Goal: Task Accomplishment & Management: Complete application form

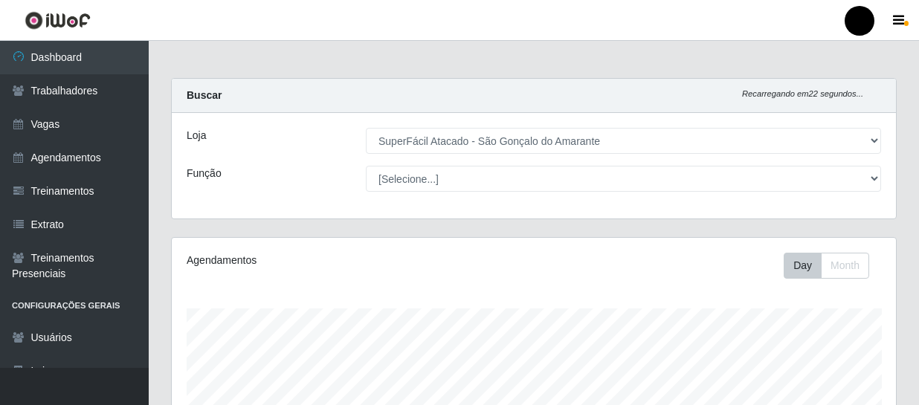
select select "408"
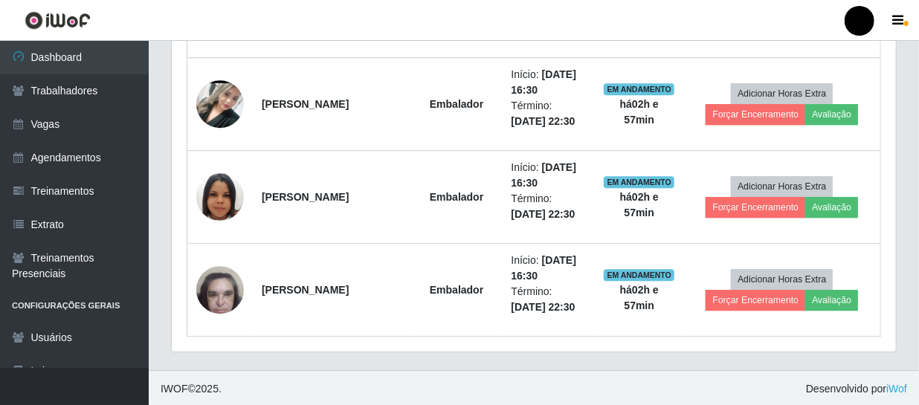
scroll to position [309, 724]
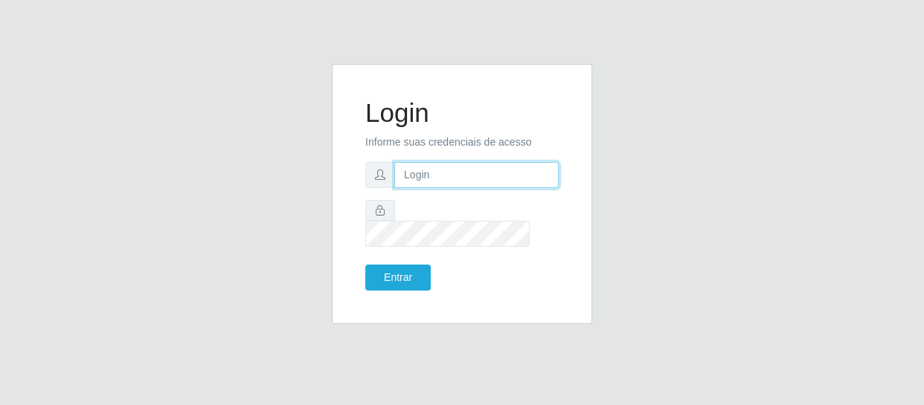
click at [416, 188] on input "text" at bounding box center [476, 175] width 164 height 26
type input "chris.brito6@gmail.com"
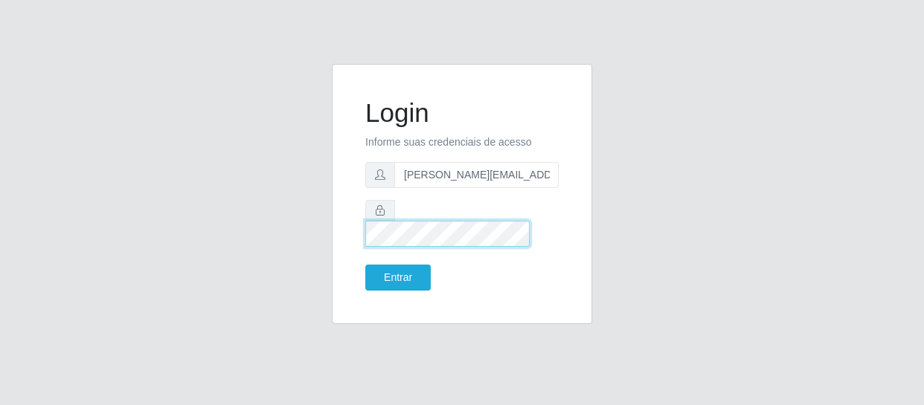
click at [365, 265] on button "Entrar" at bounding box center [397, 278] width 65 height 26
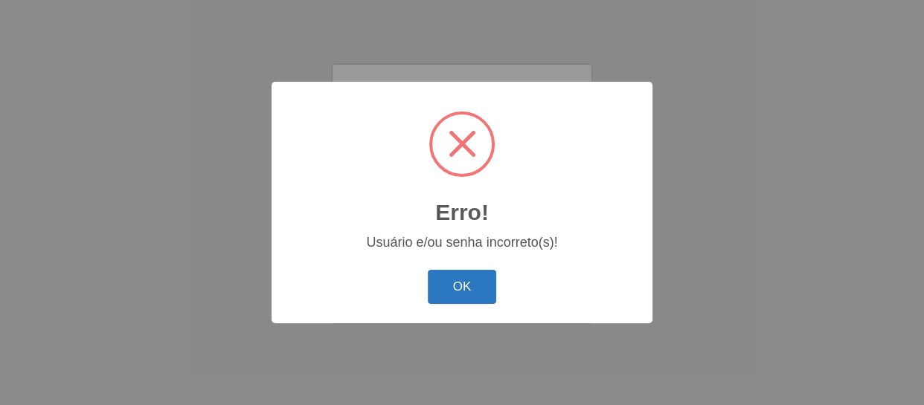
click at [472, 289] on button "OK" at bounding box center [462, 287] width 69 height 35
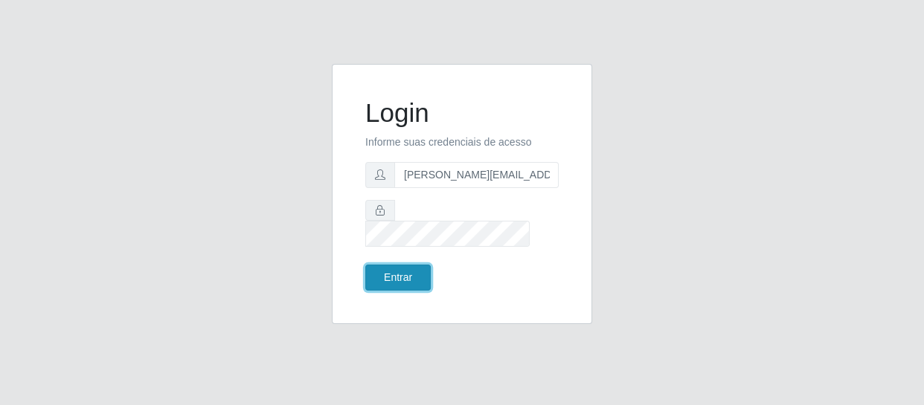
click at [410, 265] on button "Entrar" at bounding box center [397, 278] width 65 height 26
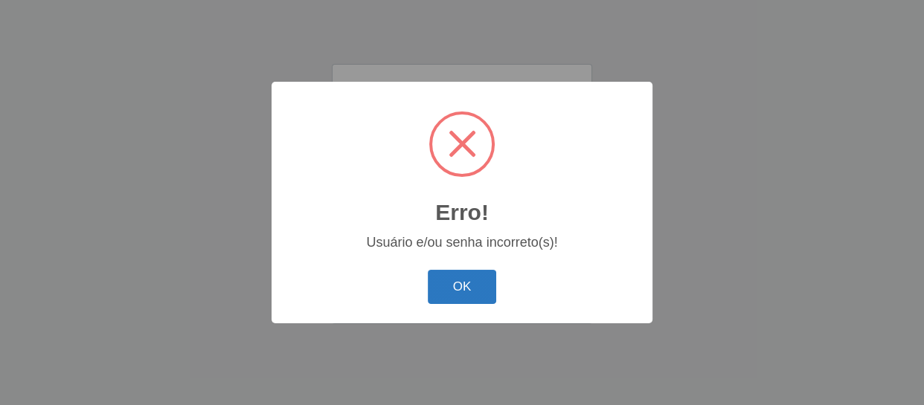
click at [455, 283] on button "OK" at bounding box center [462, 287] width 69 height 35
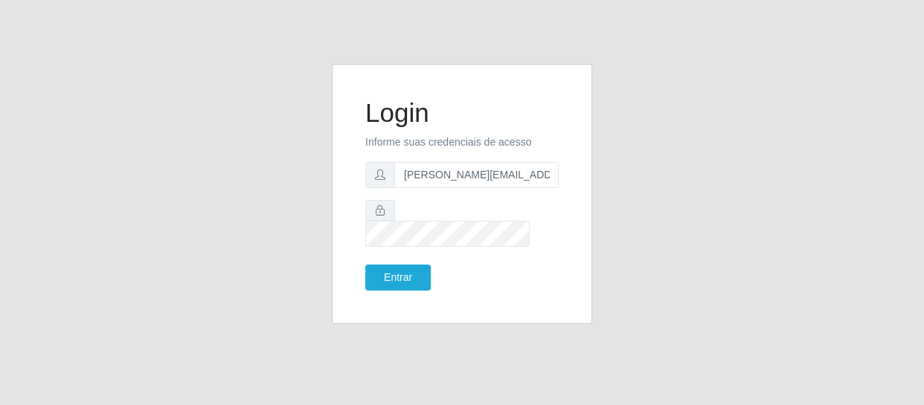
drag, startPoint x: 412, startPoint y: 275, endPoint x: 467, endPoint y: 263, distance: 56.3
click at [500, 306] on div "Login Informe suas credenciais de acesso chris.brito6@gmail.com Entrar" at bounding box center [462, 194] width 260 height 260
click at [365, 265] on button "Entrar" at bounding box center [397, 278] width 65 height 26
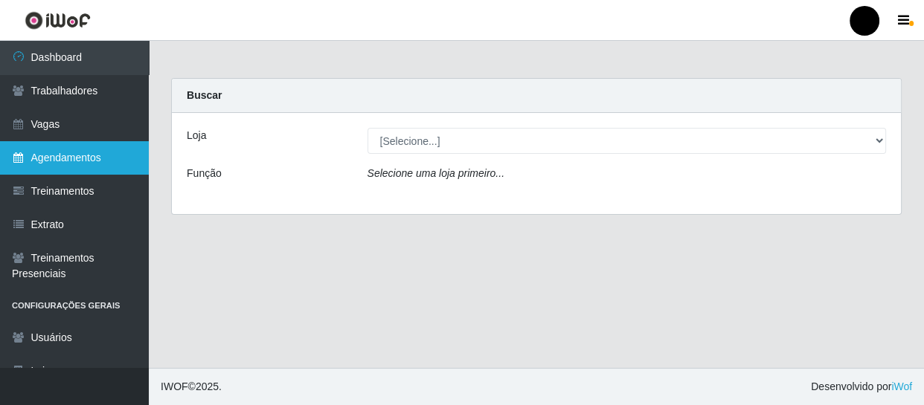
click at [84, 159] on link "Agendamentos" at bounding box center [74, 157] width 149 height 33
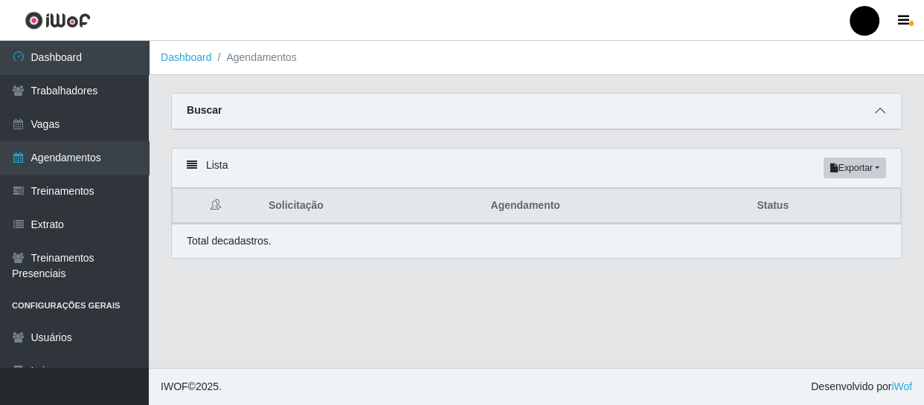
click at [878, 109] on icon at bounding box center [880, 111] width 10 height 10
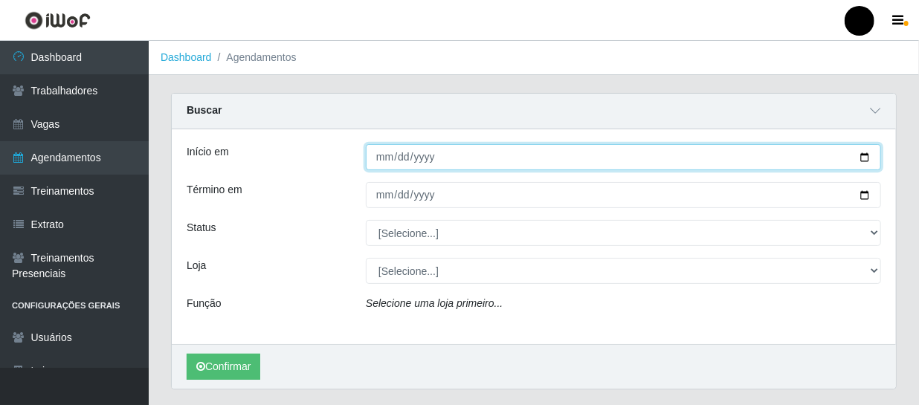
click at [863, 158] on input "Início em" at bounding box center [623, 157] width 515 height 26
type input "2025-09-03"
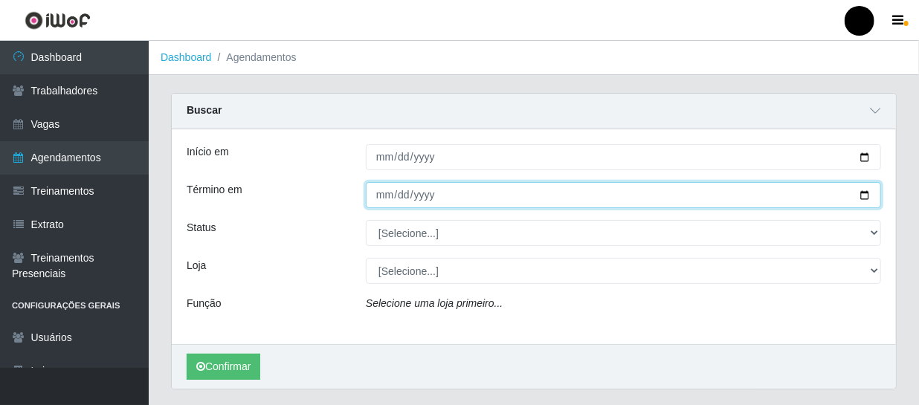
click at [861, 197] on input "Término em" at bounding box center [623, 195] width 515 height 26
type input "2025-09-03"
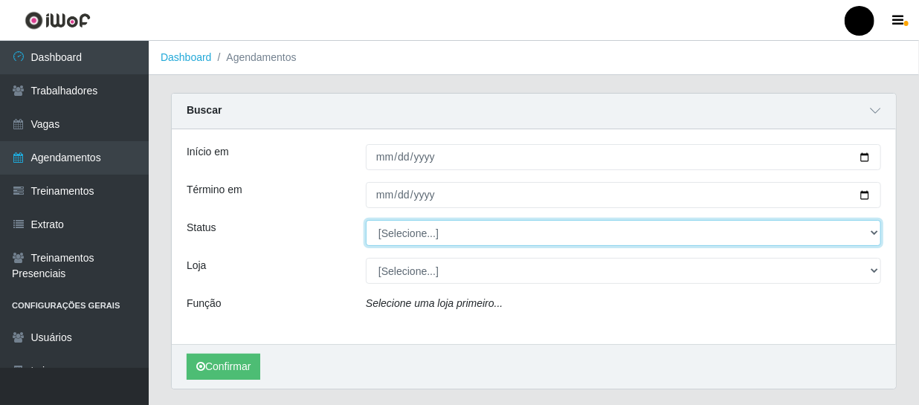
click at [872, 233] on select "[Selecione...] AGENDADO AGUARDANDO LIBERAR EM ANDAMENTO EM REVISÃO FINALIZADO C…" at bounding box center [623, 233] width 515 height 26
select select "AGENDADO"
click at [366, 220] on select "[Selecione...] AGENDADO AGUARDANDO LIBERAR EM ANDAMENTO EM REVISÃO FINALIZADO C…" at bounding box center [623, 233] width 515 height 26
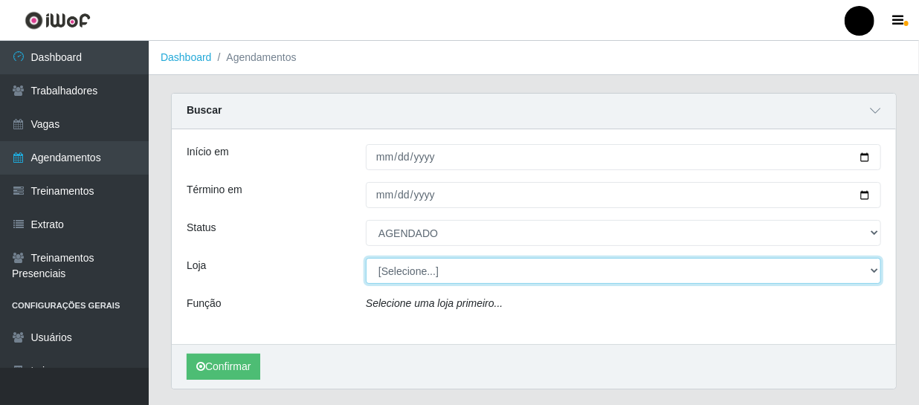
click at [877, 269] on select "[Selecione...] SuperFácil Atacado - Emaús SuperFácil Atacado - Rodoviária Super…" at bounding box center [623, 271] width 515 height 26
select select "408"
click at [366, 258] on select "[Selecione...] SuperFácil Atacado - Emaús SuperFácil Atacado - Rodoviária Super…" at bounding box center [623, 271] width 515 height 26
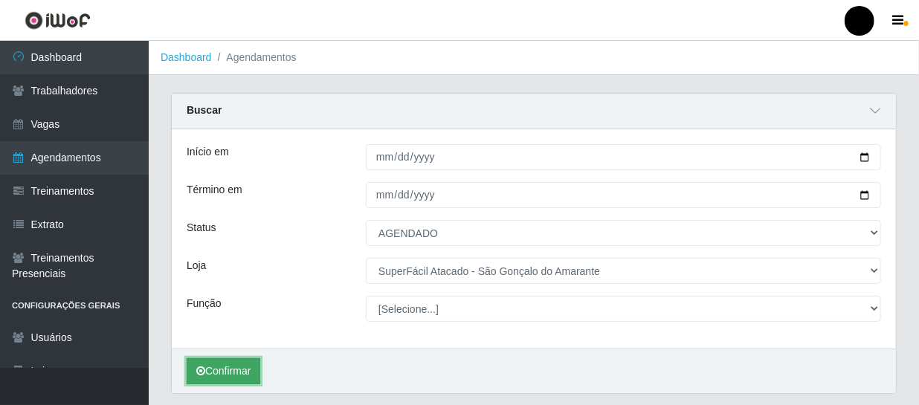
click at [242, 371] on button "Confirmar" at bounding box center [224, 371] width 74 height 26
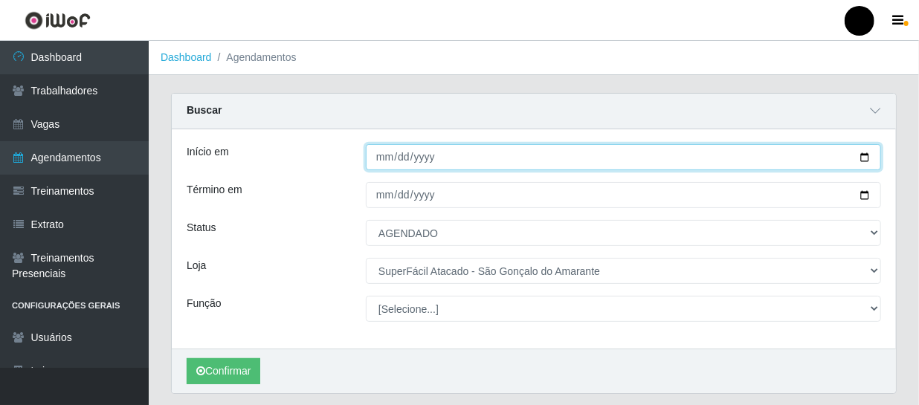
click at [866, 155] on input "2025-09-03" at bounding box center [623, 157] width 515 height 26
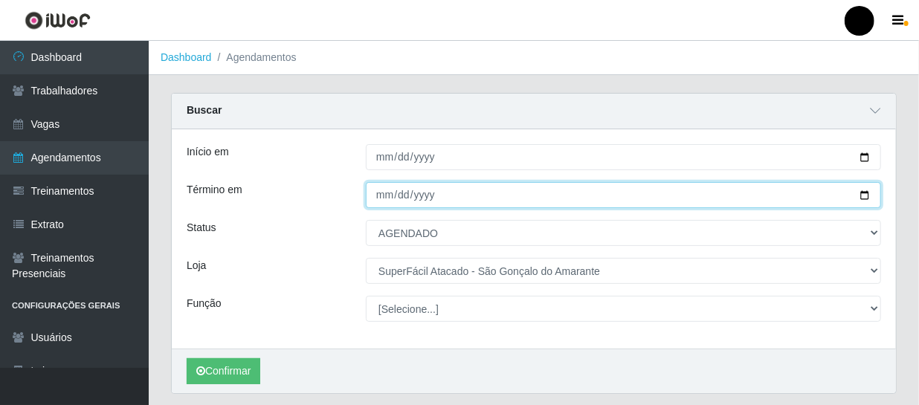
click at [758, 198] on input "2025-09-03" at bounding box center [623, 195] width 515 height 26
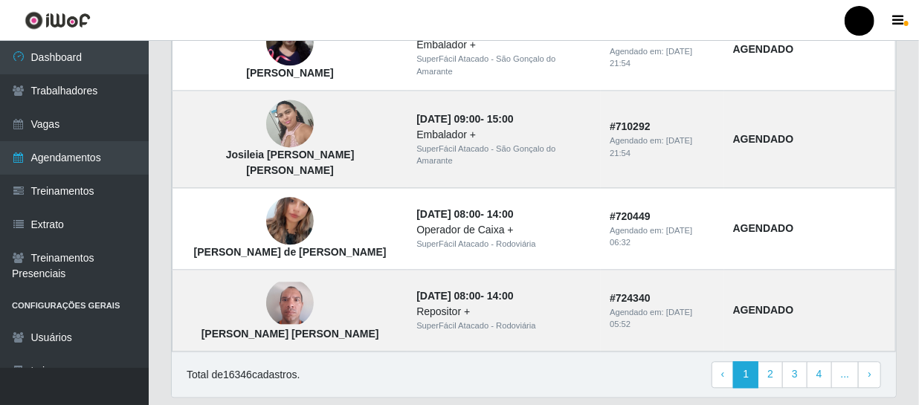
scroll to position [1409, 0]
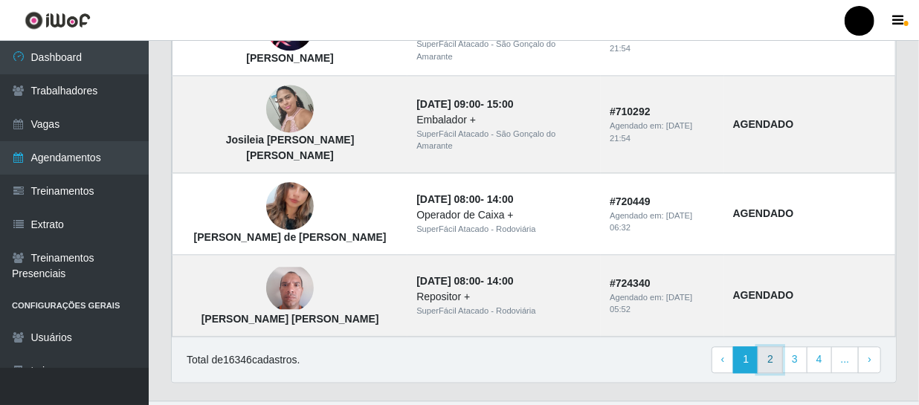
click at [776, 347] on link "2" at bounding box center [770, 360] width 25 height 27
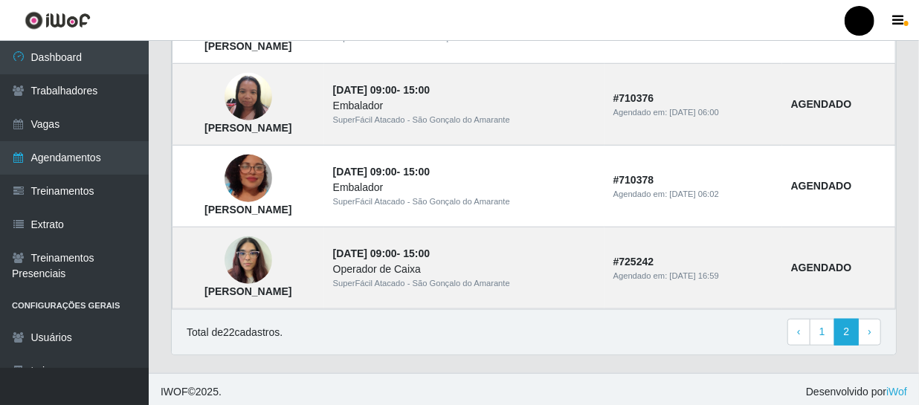
scroll to position [491, 0]
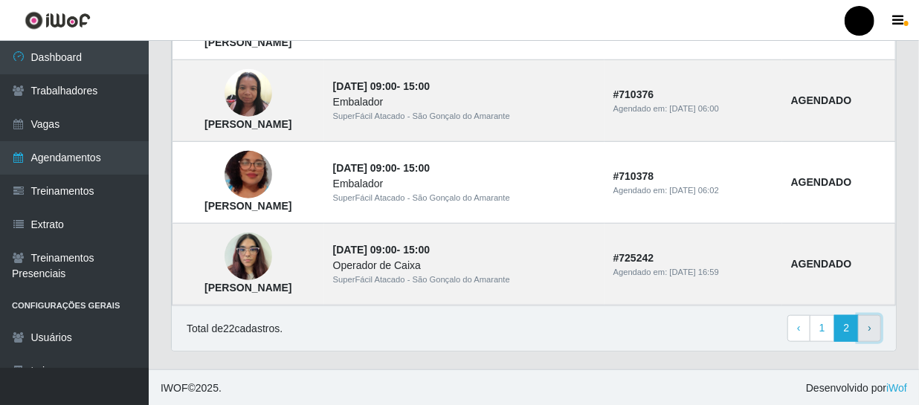
click at [870, 326] on span "›" at bounding box center [870, 328] width 4 height 12
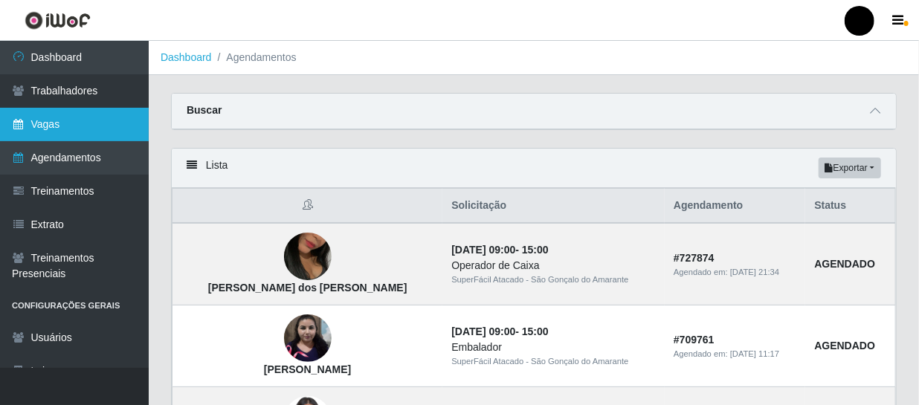
click at [97, 129] on link "Vagas" at bounding box center [74, 124] width 149 height 33
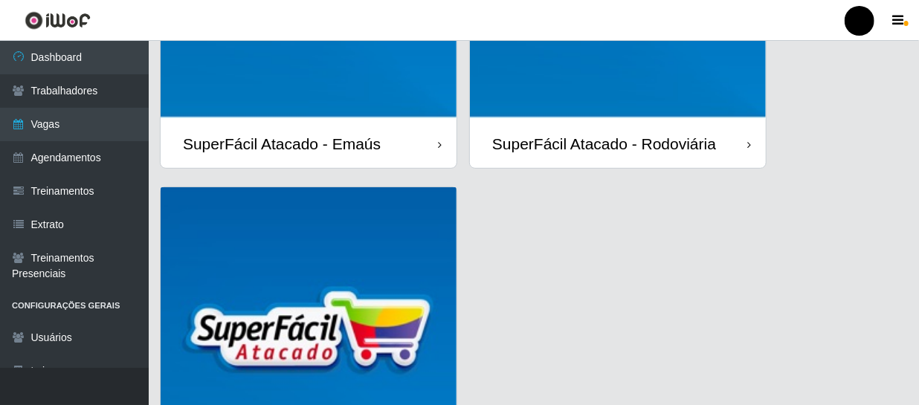
scroll to position [471, 0]
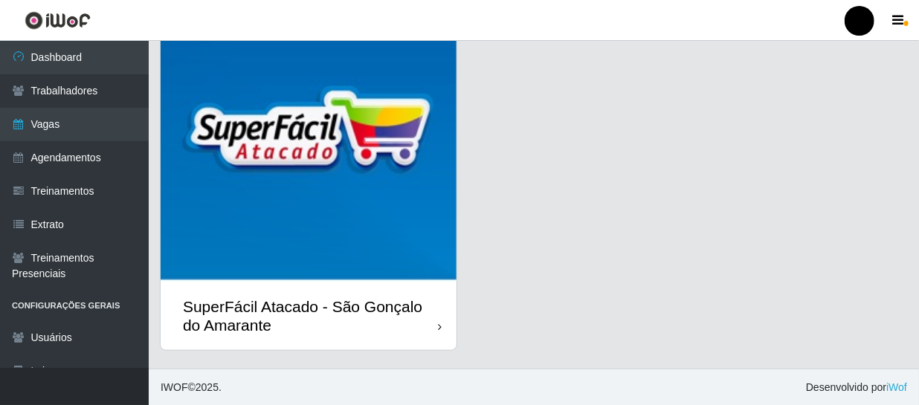
click at [419, 318] on div "SuperFácil Atacado - São Gonçalo do Amarante" at bounding box center [310, 315] width 255 height 37
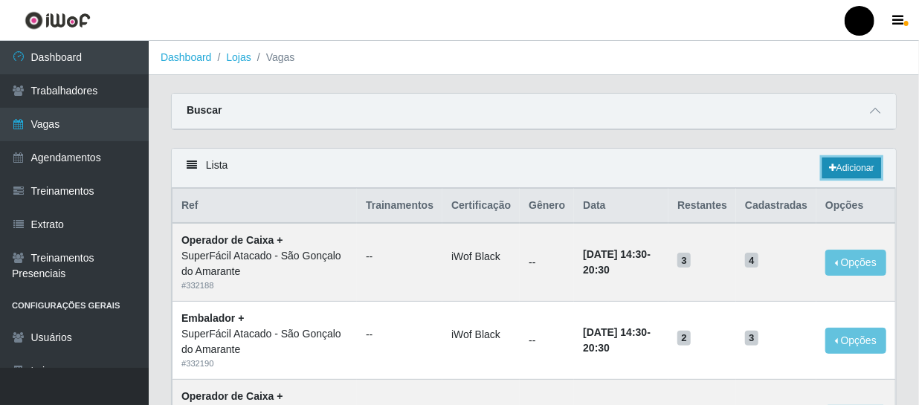
click at [857, 169] on link "Adicionar" at bounding box center [852, 168] width 59 height 21
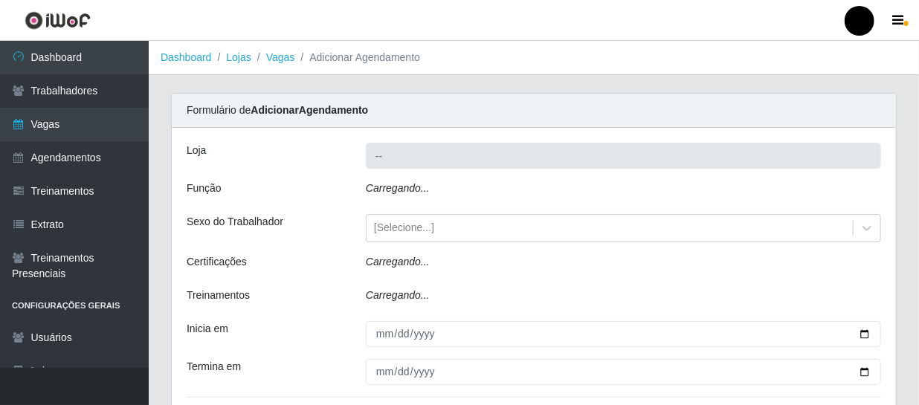
type input "SuperFácil Atacado - São Gonçalo do Amarante"
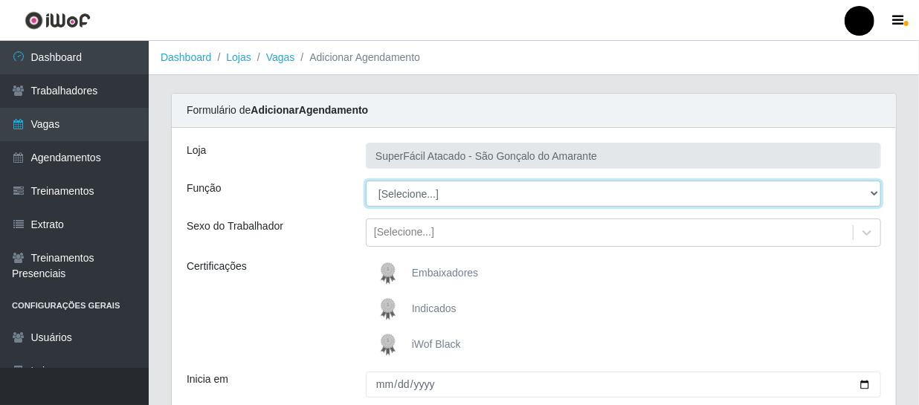
click at [873, 193] on select "[Selecione...] Auxiliar de Estacionamento Auxiliar de Estacionamento + Auxiliar…" at bounding box center [623, 194] width 515 height 26
select select "24"
click at [366, 181] on select "[Selecione...] Auxiliar de Estacionamento Auxiliar de Estacionamento + Auxiliar…" at bounding box center [623, 194] width 515 height 26
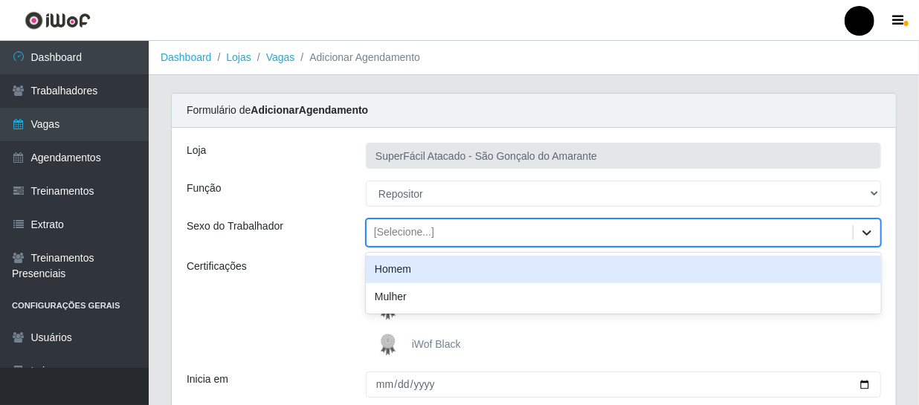
click at [867, 232] on icon at bounding box center [867, 232] width 15 height 15
click at [826, 265] on div "Homem" at bounding box center [623, 270] width 515 height 28
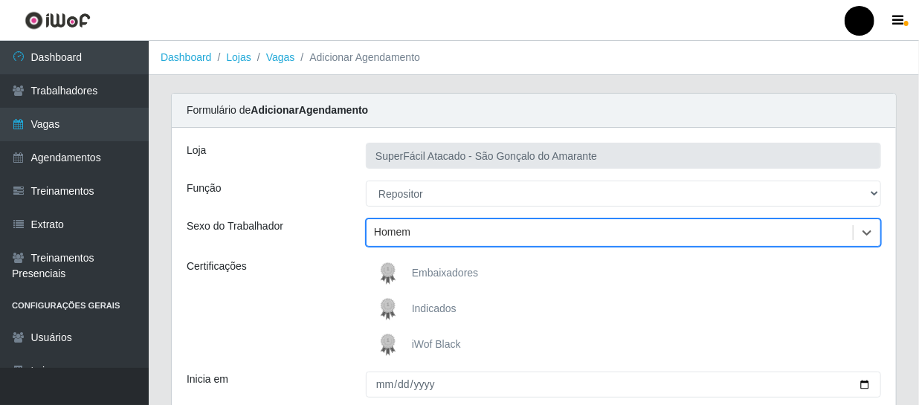
click at [425, 339] on span "iWof Black" at bounding box center [436, 344] width 49 height 12
click at [0, 0] on input "iWof Black" at bounding box center [0, 0] width 0 height 0
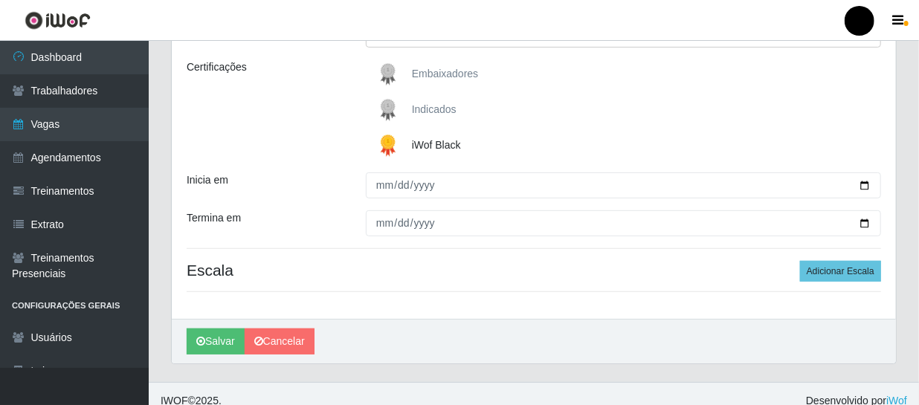
scroll to position [202, 0]
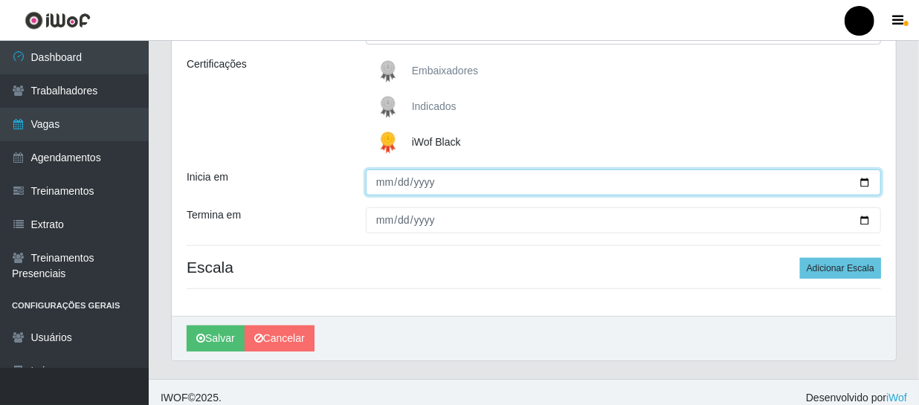
click at [863, 184] on input "Inicia em" at bounding box center [623, 183] width 515 height 26
type input "2025-09-03"
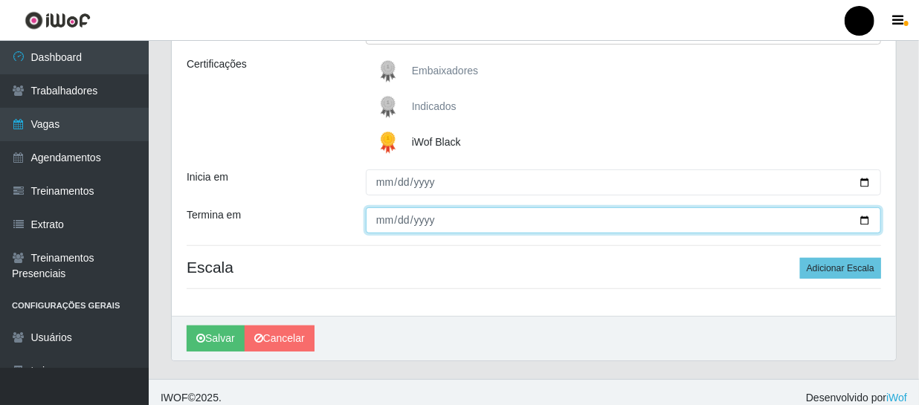
click at [866, 218] on input "Termina em" at bounding box center [623, 221] width 515 height 26
type input "[DATE]"
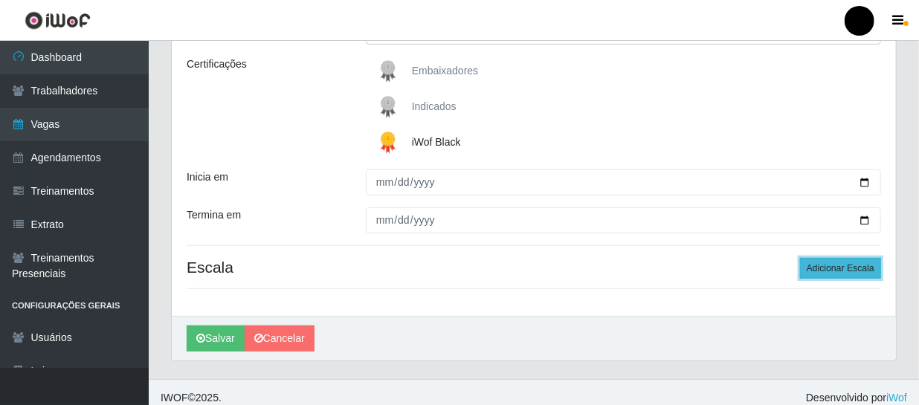
click at [825, 272] on button "Adicionar Escala" at bounding box center [840, 268] width 81 height 21
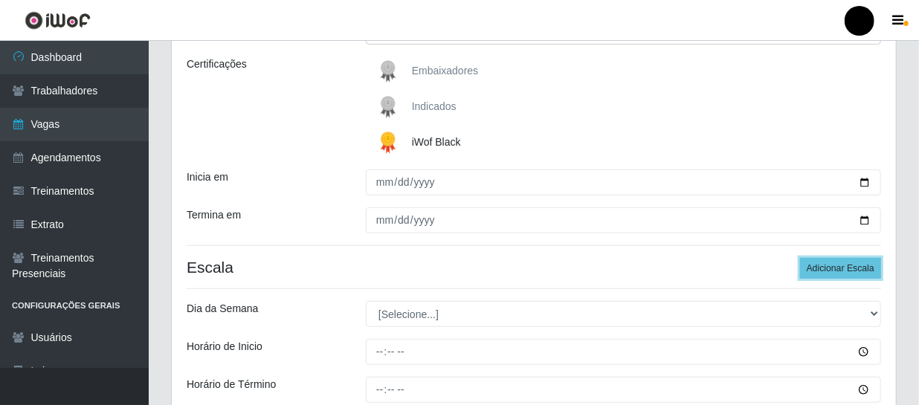
scroll to position [338, 0]
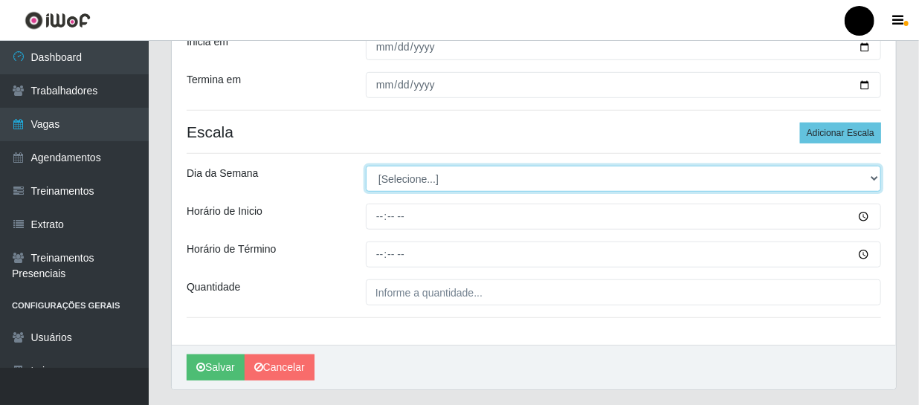
click at [876, 173] on select "[Selecione...] Segunda Terça Quarta Quinta Sexta Sábado Domingo" at bounding box center [623, 179] width 515 height 26
select select "3"
click at [366, 166] on select "[Selecione...] Segunda Terça Quarta Quinta Sexta Sábado Domingo" at bounding box center [623, 179] width 515 height 26
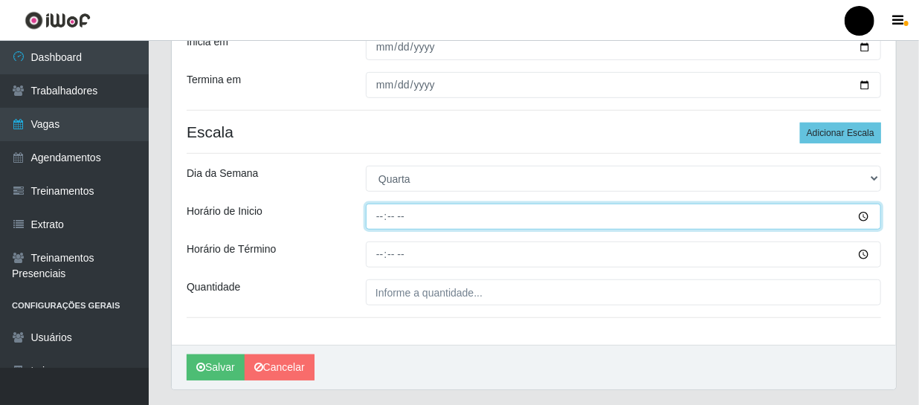
click at [380, 213] on input "Horário de Inicio" at bounding box center [623, 217] width 515 height 26
type input "08:00"
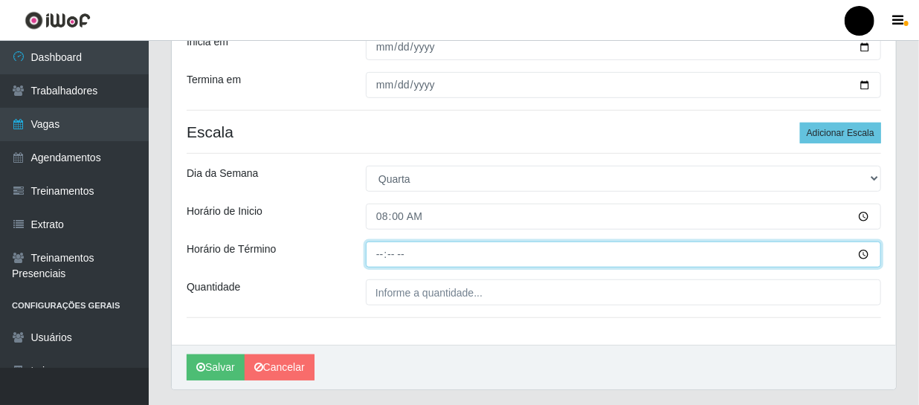
click at [379, 254] on input "Horário de Término" at bounding box center [623, 255] width 515 height 26
type input "14:00"
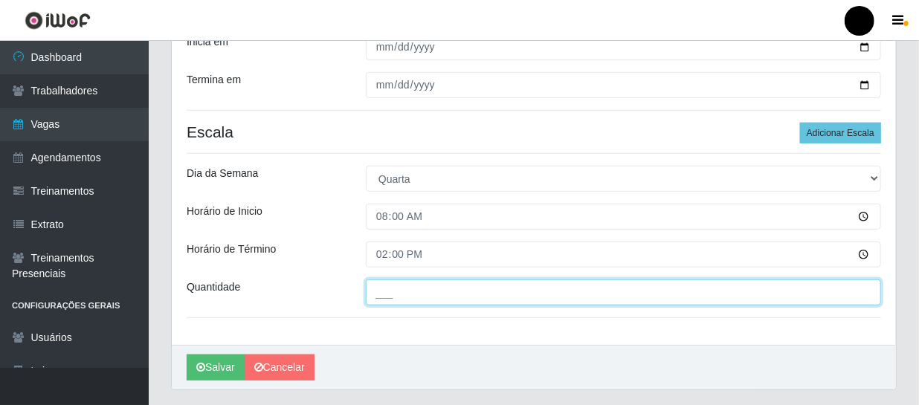
click at [392, 297] on input "___" at bounding box center [623, 293] width 515 height 26
type input "1__"
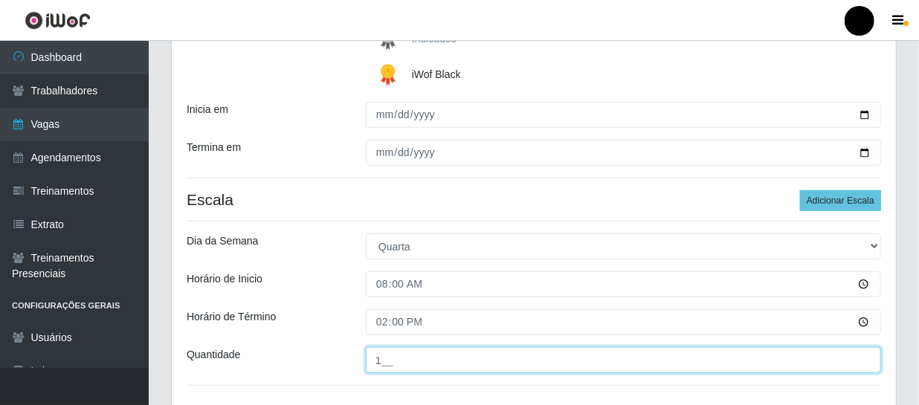
scroll to position [377, 0]
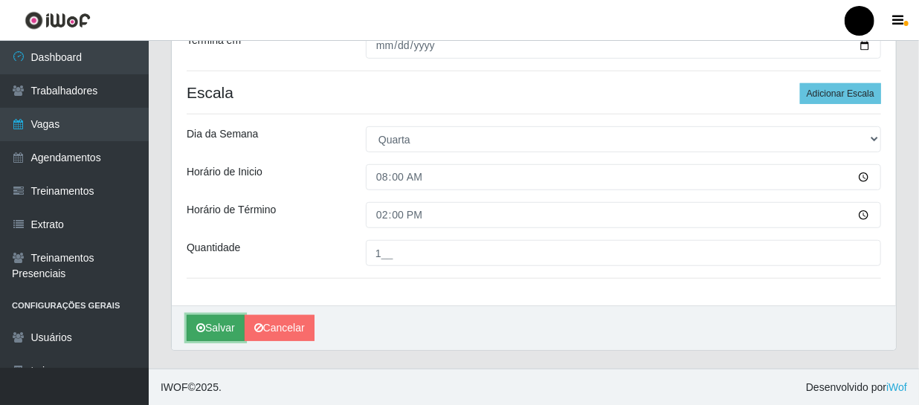
click at [217, 326] on button "Salvar" at bounding box center [216, 328] width 58 height 26
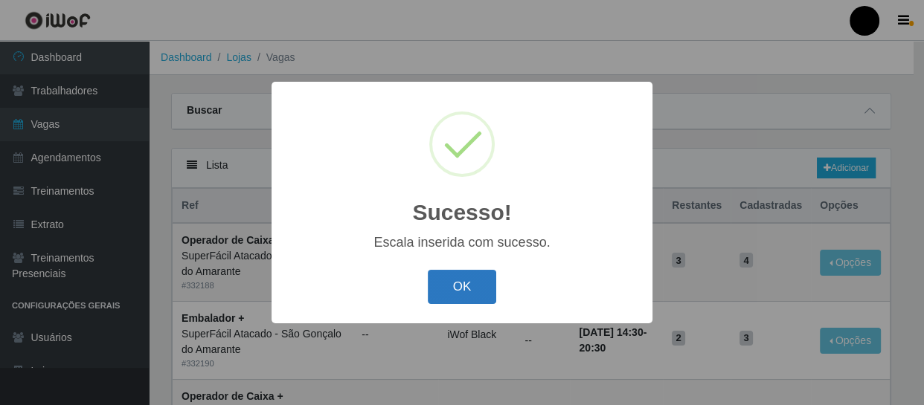
click at [460, 288] on button "OK" at bounding box center [462, 287] width 69 height 35
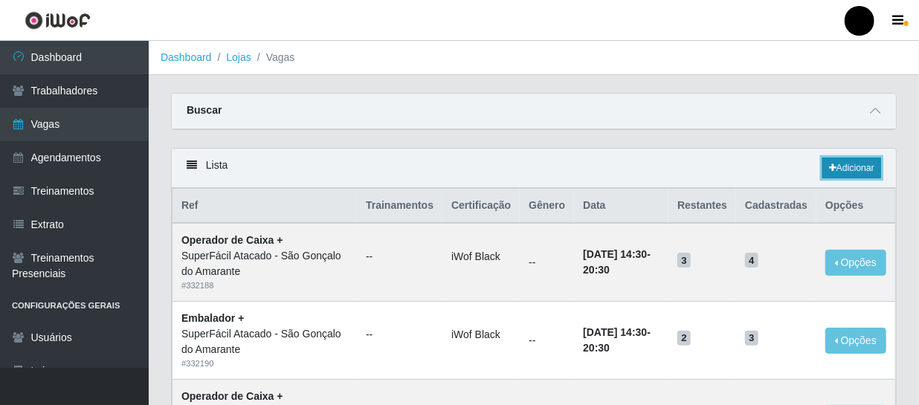
click at [861, 169] on link "Adicionar" at bounding box center [852, 168] width 59 height 21
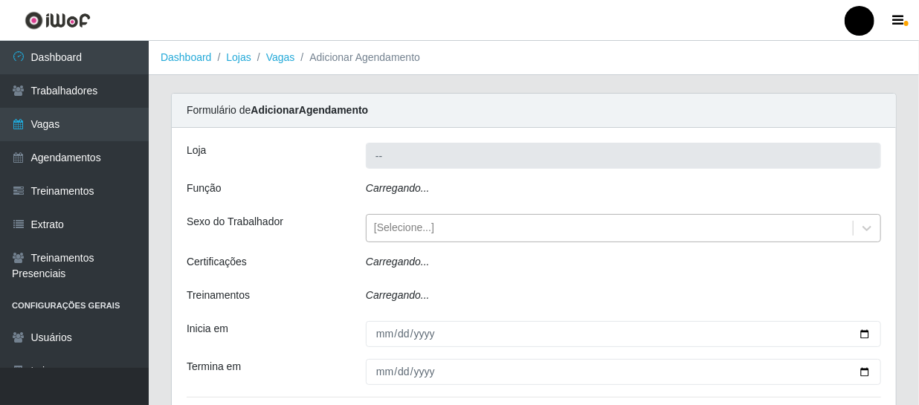
type input "SuperFácil Atacado - São Gonçalo do Amarante"
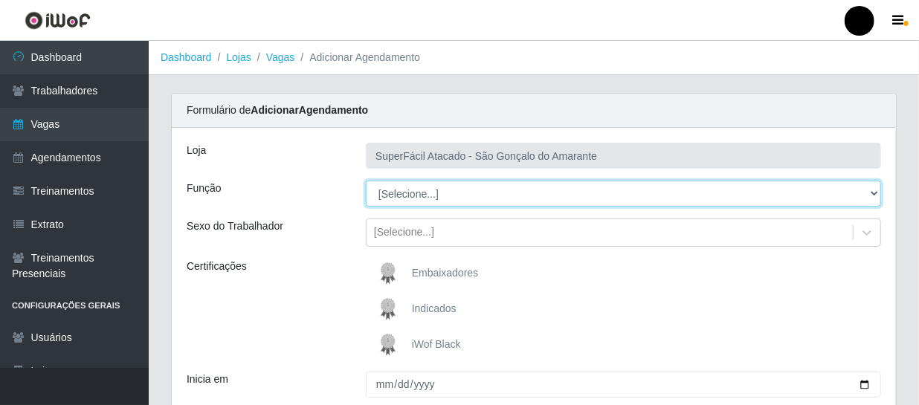
click at [874, 189] on select "[Selecione...] Auxiliar de Estacionamento Auxiliar de Estacionamento + Auxiliar…" at bounding box center [623, 194] width 515 height 26
select select "24"
click at [366, 181] on select "[Selecione...] Auxiliar de Estacionamento Auxiliar de Estacionamento + Auxiliar…" at bounding box center [623, 194] width 515 height 26
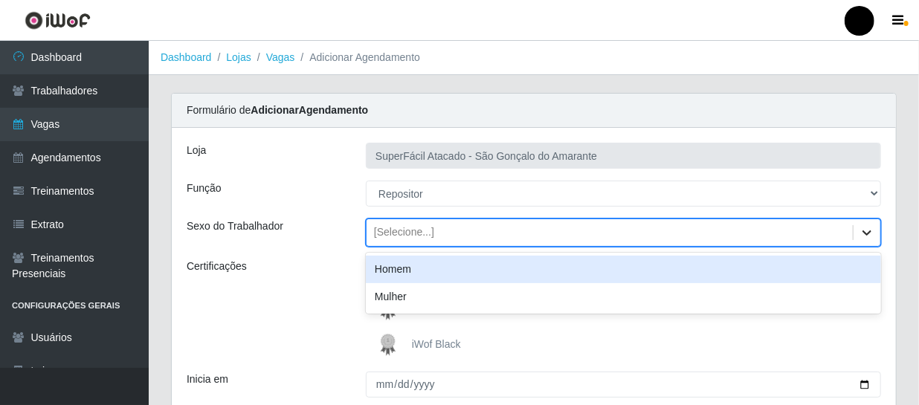
click at [865, 237] on icon at bounding box center [867, 232] width 15 height 15
click at [508, 263] on div "Homem" at bounding box center [623, 270] width 515 height 28
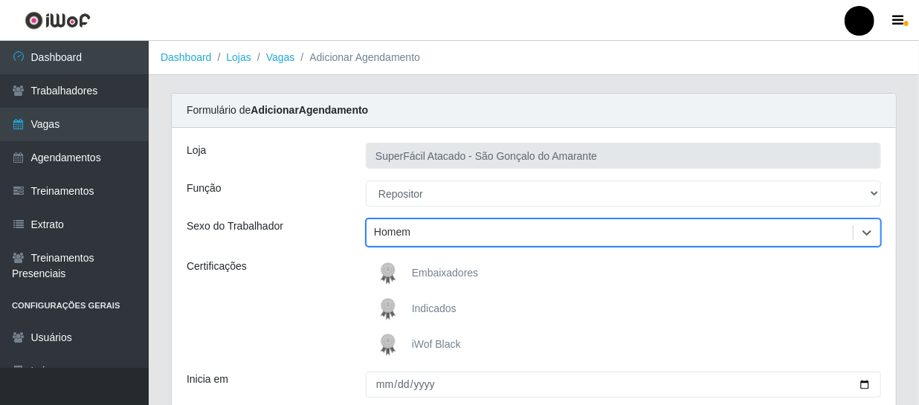
click at [447, 341] on span "iWof Black" at bounding box center [436, 344] width 49 height 12
click at [0, 0] on input "iWof Black" at bounding box center [0, 0] width 0 height 0
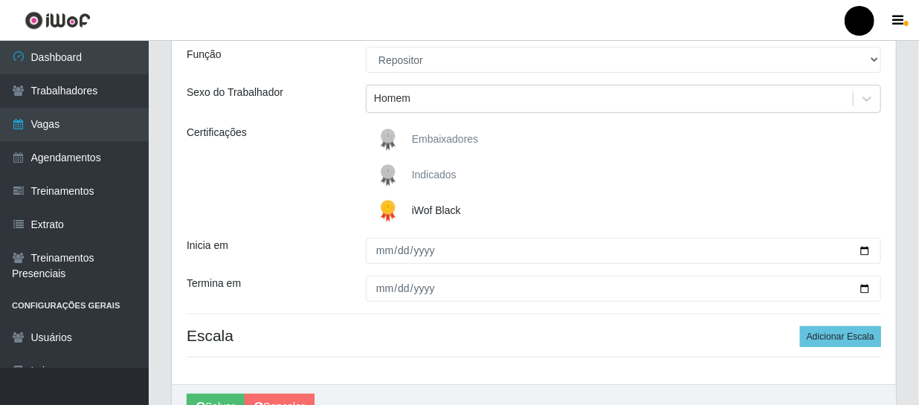
scroll to position [135, 0]
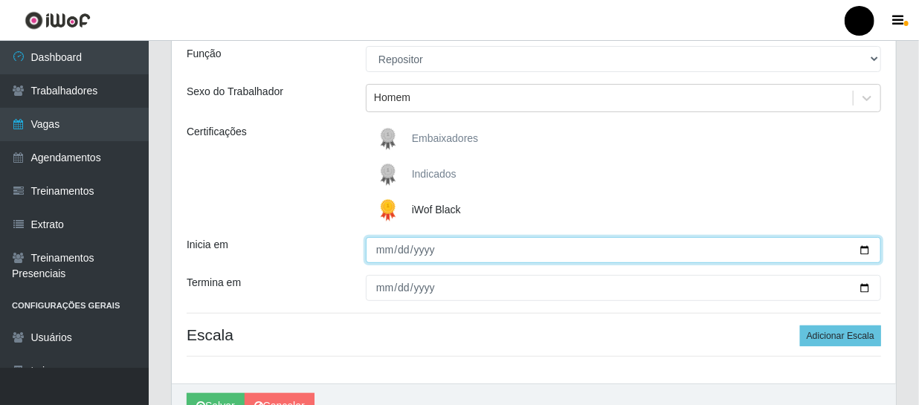
click at [866, 250] on input "Inicia em" at bounding box center [623, 250] width 515 height 26
type input "2025-09-03"
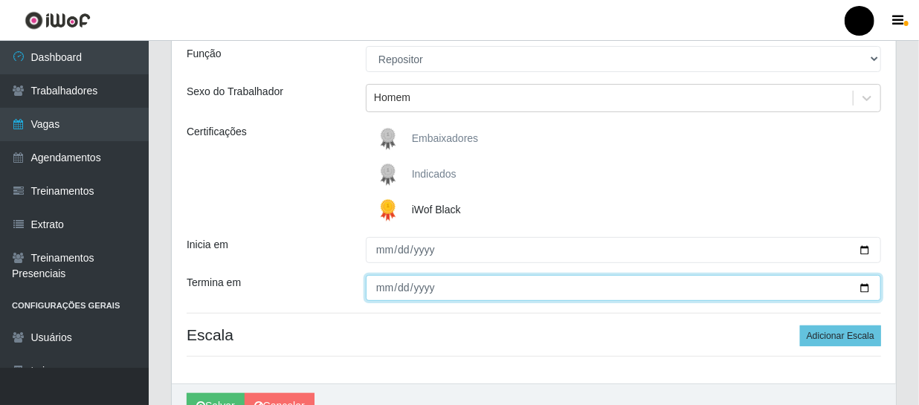
click at [866, 290] on input "Termina em" at bounding box center [623, 288] width 515 height 26
type input "2025-09-03"
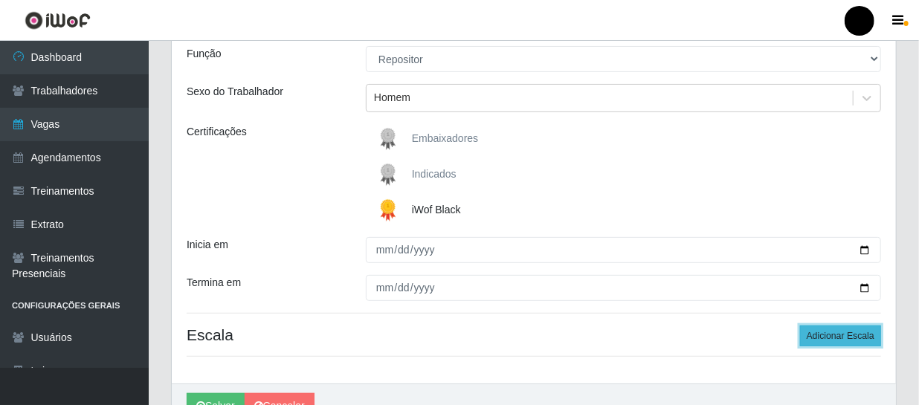
click at [826, 334] on button "Adicionar Escala" at bounding box center [840, 336] width 81 height 21
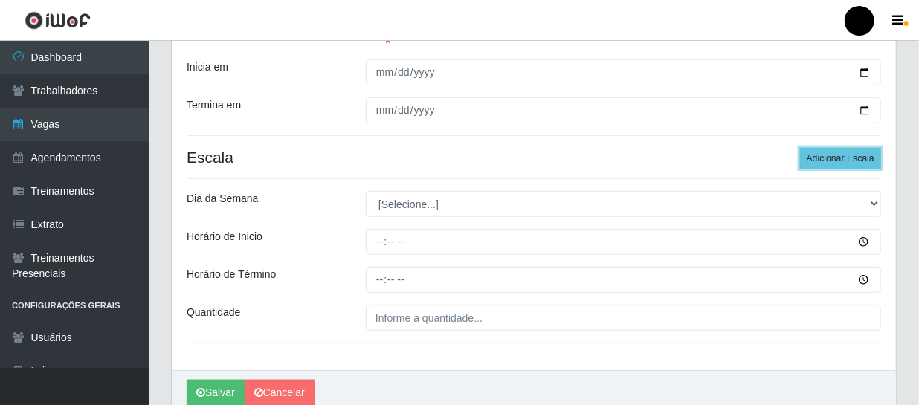
scroll to position [338, 0]
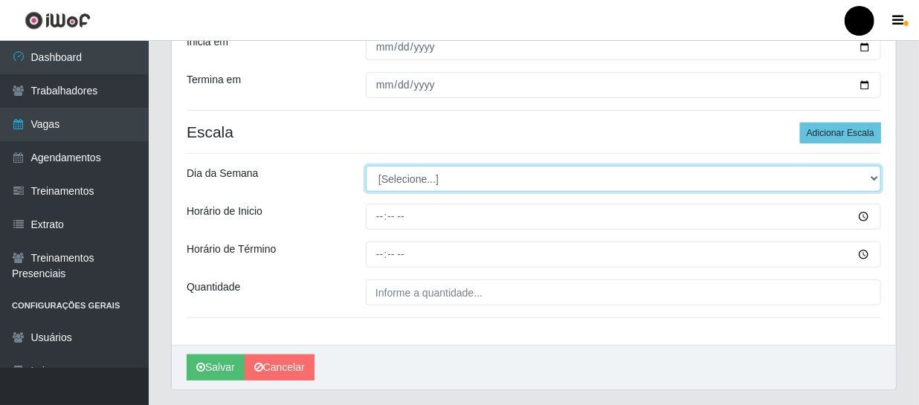
click at [872, 176] on select "[Selecione...] Segunda Terça Quarta Quinta Sexta Sábado Domingo" at bounding box center [623, 179] width 515 height 26
select select "3"
click at [366, 166] on select "[Selecione...] Segunda Terça Quarta Quinta Sexta Sábado Domingo" at bounding box center [623, 179] width 515 height 26
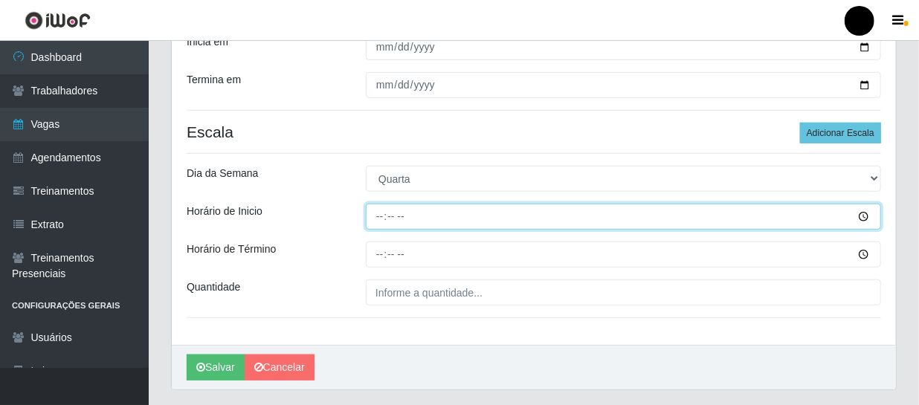
click at [382, 219] on input "Horário de Inicio" at bounding box center [623, 217] width 515 height 26
type input "16:00"
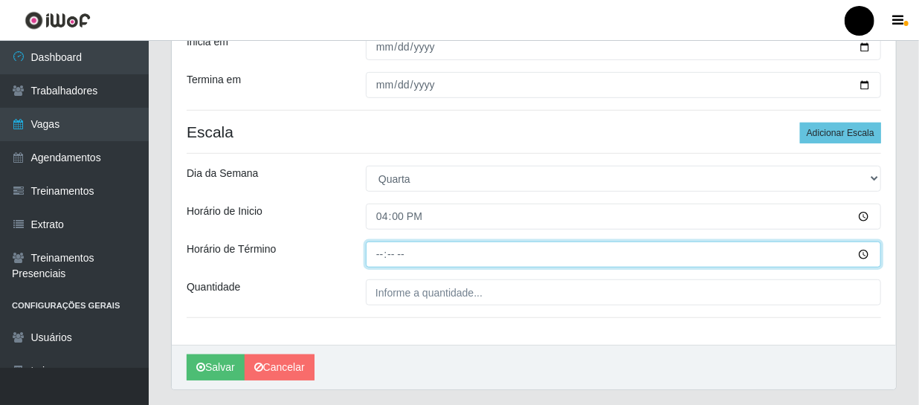
click at [376, 252] on input "Horário de Término" at bounding box center [623, 255] width 515 height 26
type input "22:00"
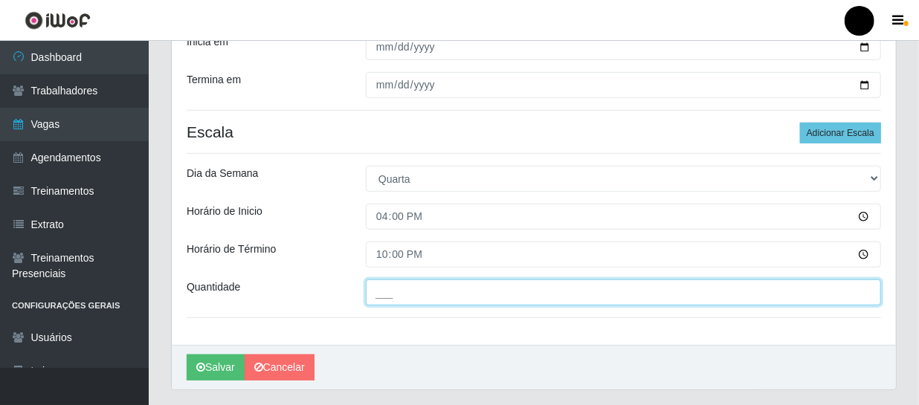
click at [393, 293] on input "___" at bounding box center [623, 293] width 515 height 26
click at [449, 301] on input "3__" at bounding box center [623, 293] width 515 height 26
click at [451, 301] on input "3__" at bounding box center [623, 293] width 515 height 26
click at [437, 289] on input "3__" at bounding box center [623, 293] width 515 height 26
click at [843, 290] on input "3__" at bounding box center [623, 293] width 515 height 26
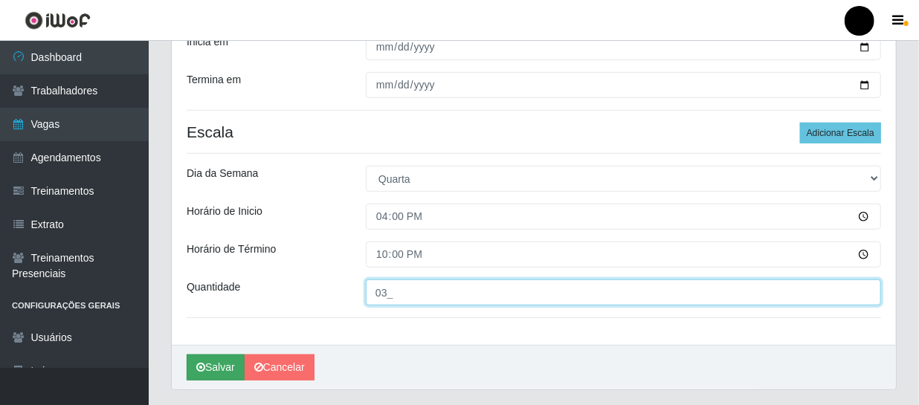
type input "03_"
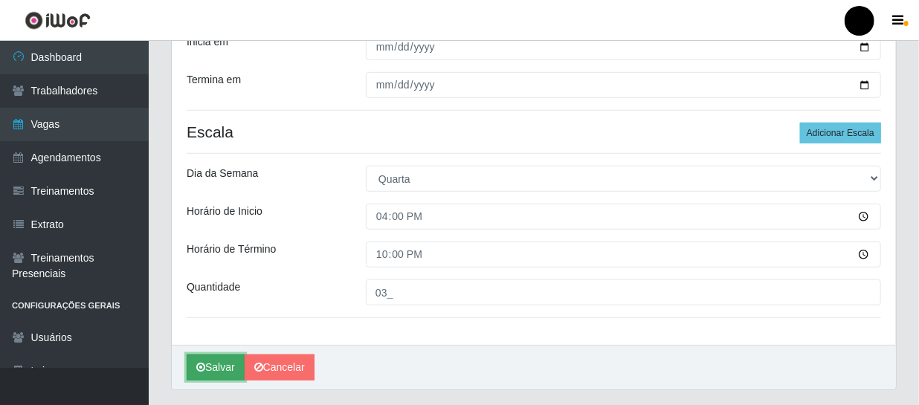
click at [213, 367] on button "Salvar" at bounding box center [216, 368] width 58 height 26
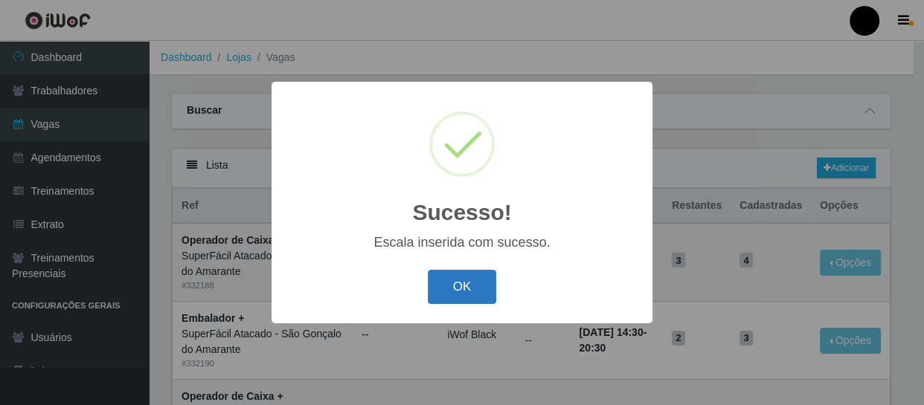
click at [465, 283] on button "OK" at bounding box center [462, 287] width 69 height 35
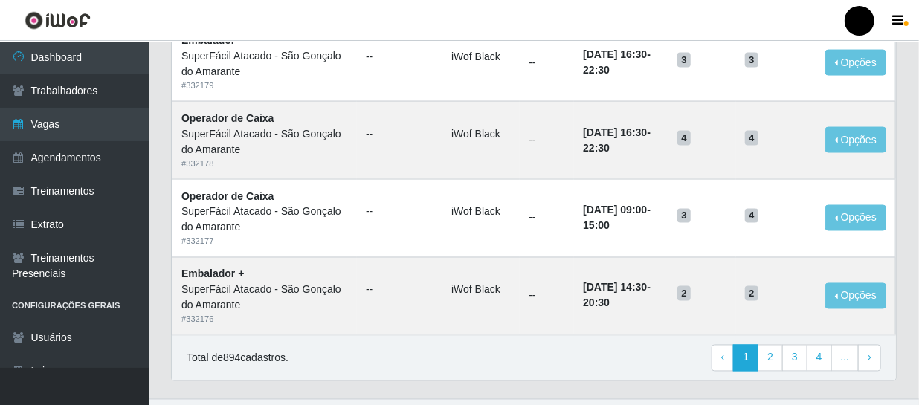
scroll to position [1087, 0]
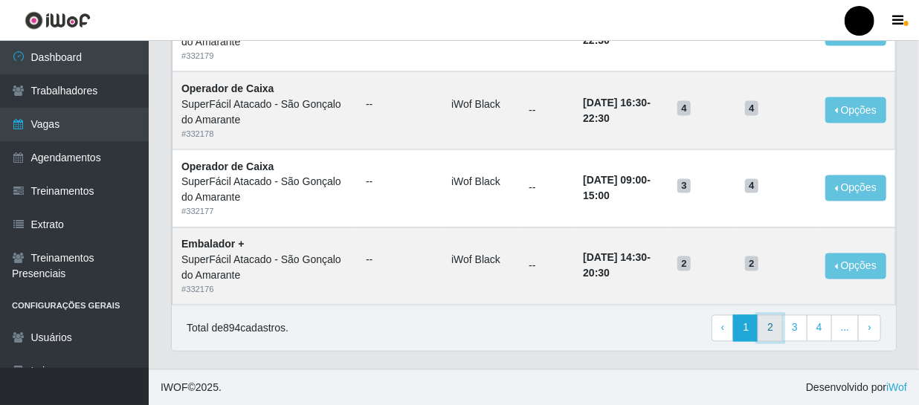
click at [773, 328] on link "2" at bounding box center [770, 328] width 25 height 27
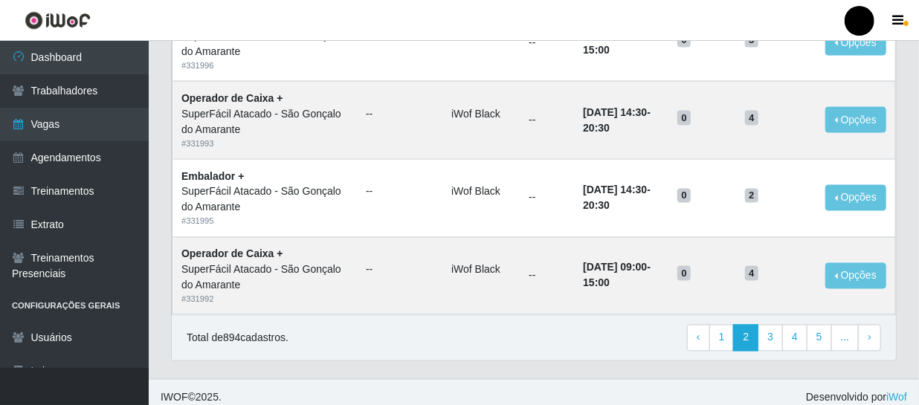
scroll to position [1087, 0]
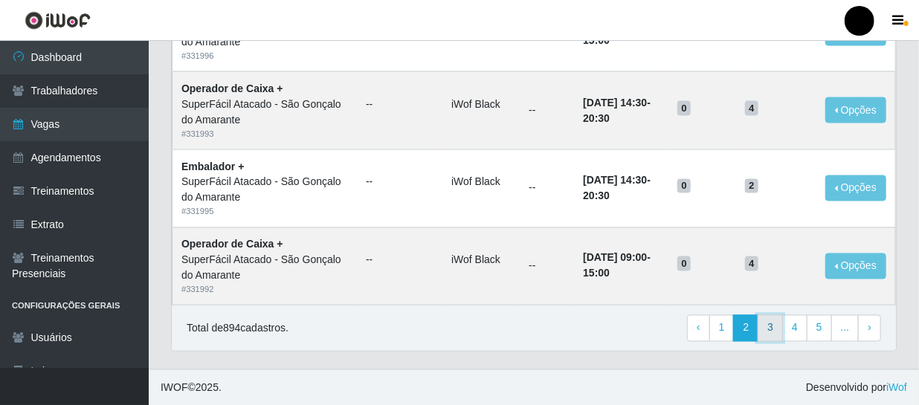
click at [773, 324] on link "3" at bounding box center [770, 328] width 25 height 27
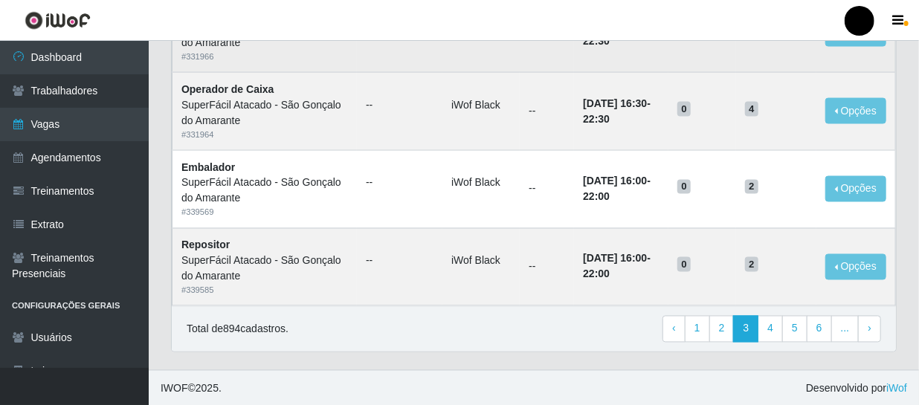
scroll to position [1087, 0]
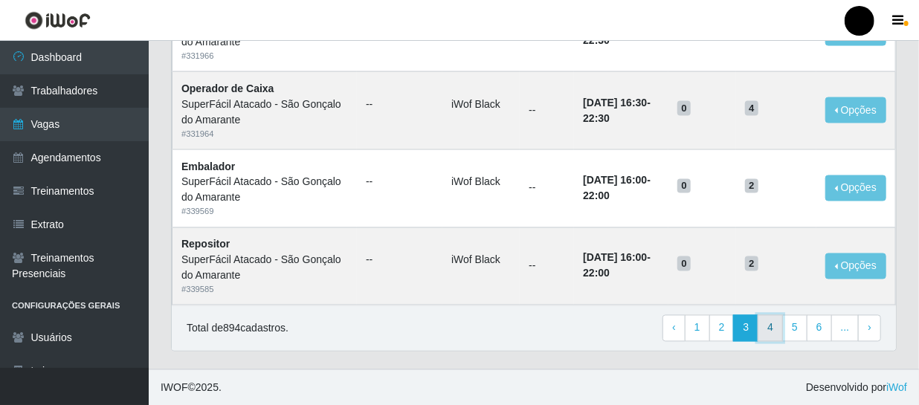
click at [771, 328] on link "4" at bounding box center [770, 328] width 25 height 27
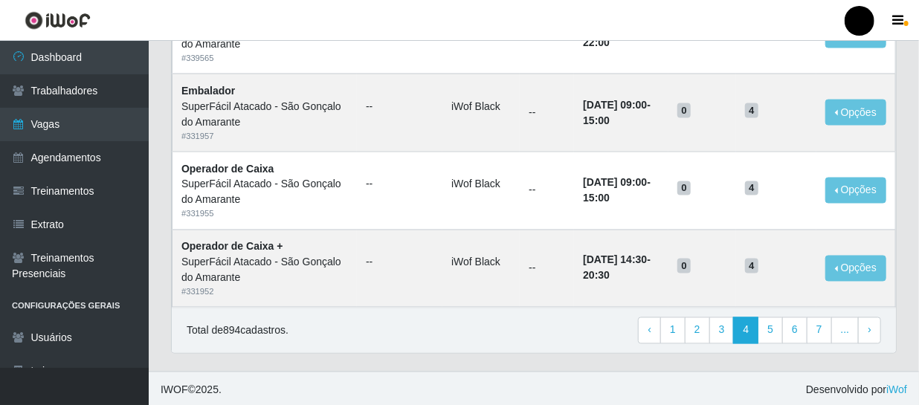
scroll to position [1087, 0]
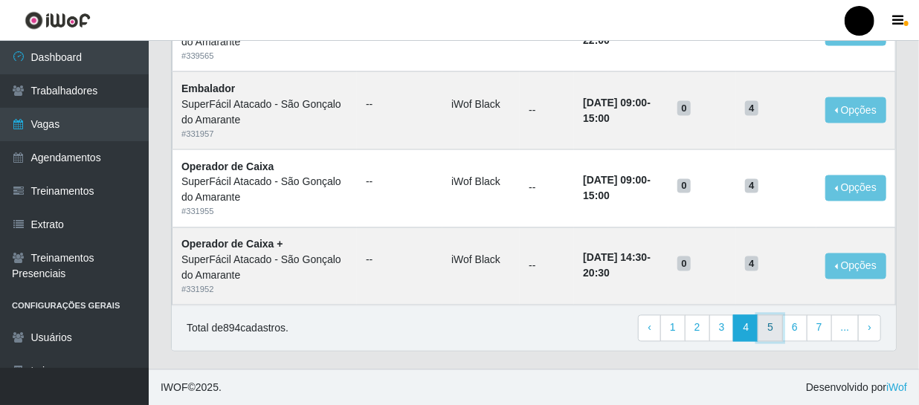
click at [771, 329] on link "5" at bounding box center [770, 328] width 25 height 27
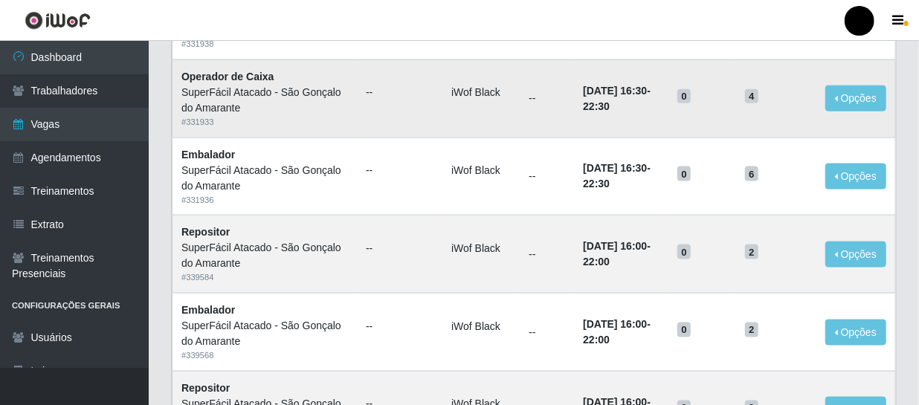
scroll to position [811, 0]
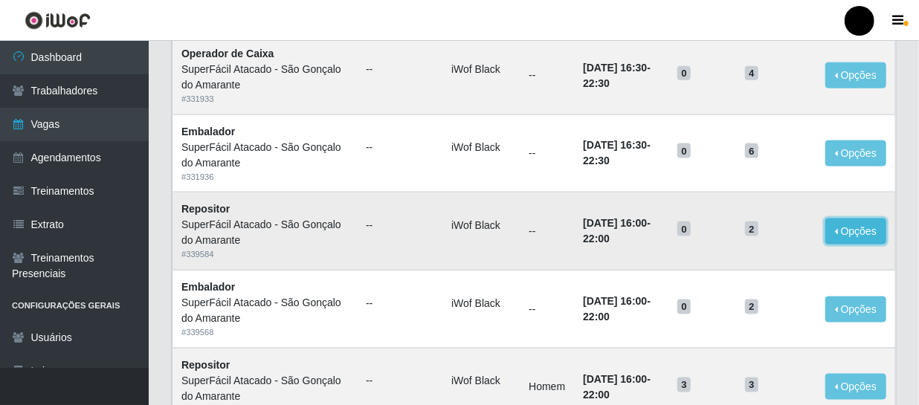
click at [861, 233] on button "Opções" at bounding box center [856, 232] width 61 height 26
click at [613, 243] on td "03/09/2025, 16:00 - 22:00" at bounding box center [621, 232] width 94 height 78
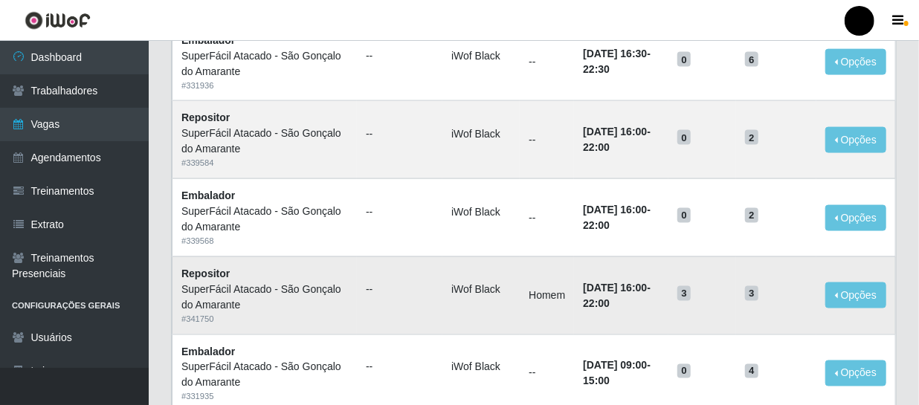
scroll to position [878, 0]
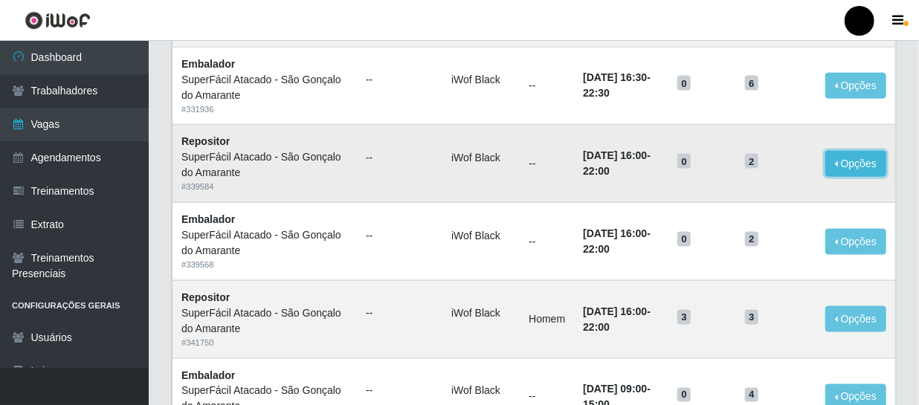
click at [854, 161] on button "Opções" at bounding box center [856, 164] width 61 height 26
click at [738, 167] on link "Editar" at bounding box center [742, 167] width 42 height 12
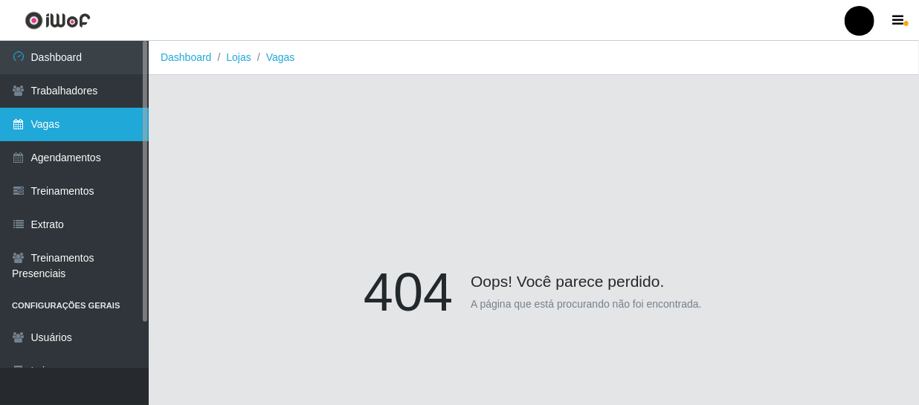
click at [79, 119] on link "Vagas" at bounding box center [74, 124] width 149 height 33
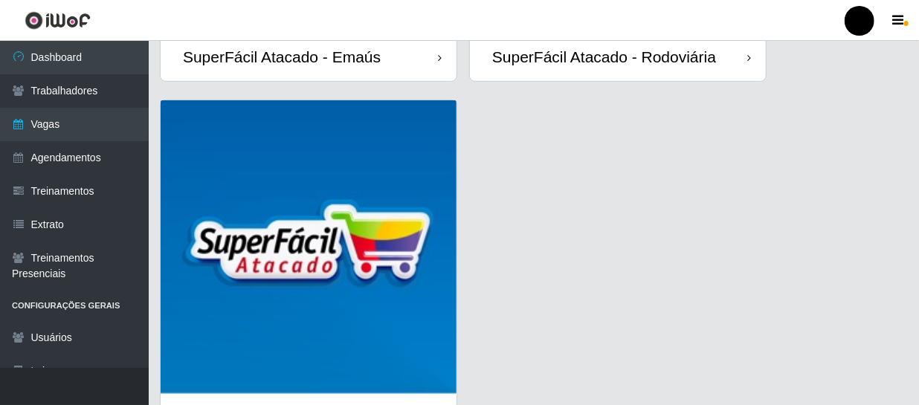
scroll to position [471, 0]
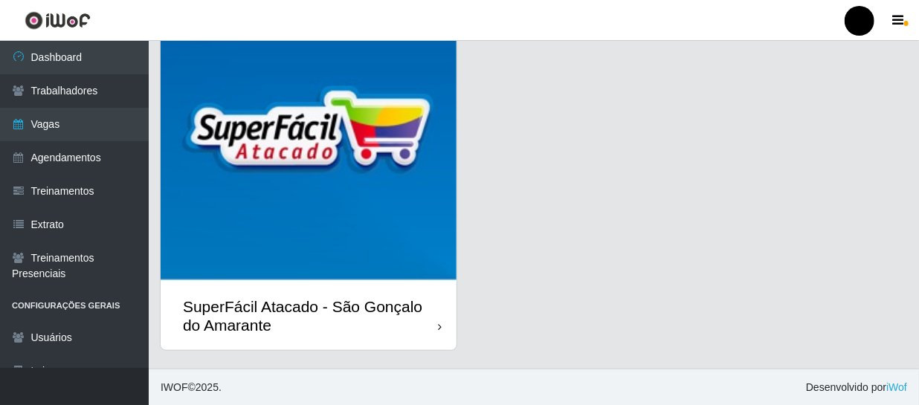
click at [401, 307] on div "SuperFácil Atacado - São Gonçalo do Amarante" at bounding box center [310, 315] width 255 height 37
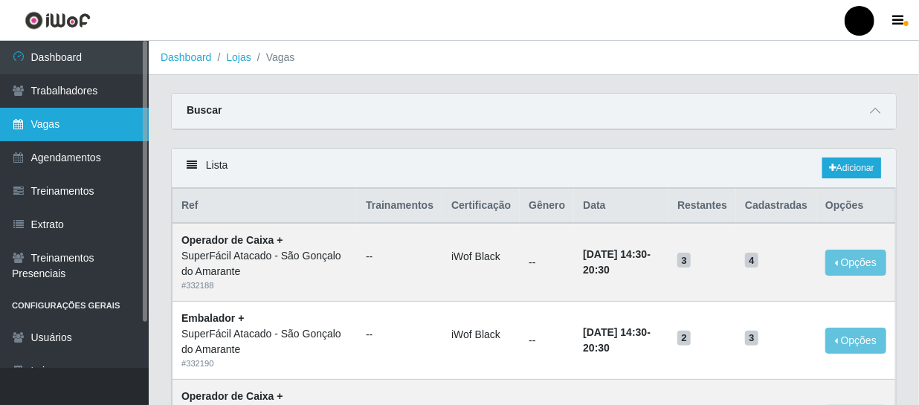
click at [59, 116] on link "Vagas" at bounding box center [74, 124] width 149 height 33
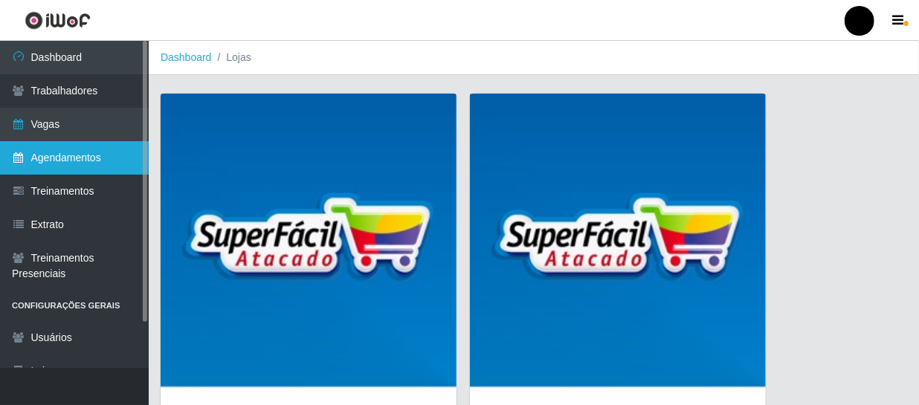
click at [89, 155] on link "Agendamentos" at bounding box center [74, 157] width 149 height 33
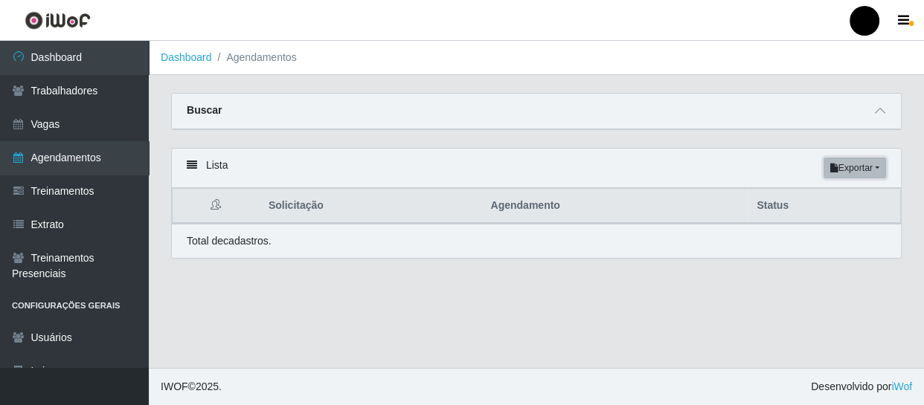
click at [840, 170] on button "Exportar" at bounding box center [854, 168] width 62 height 21
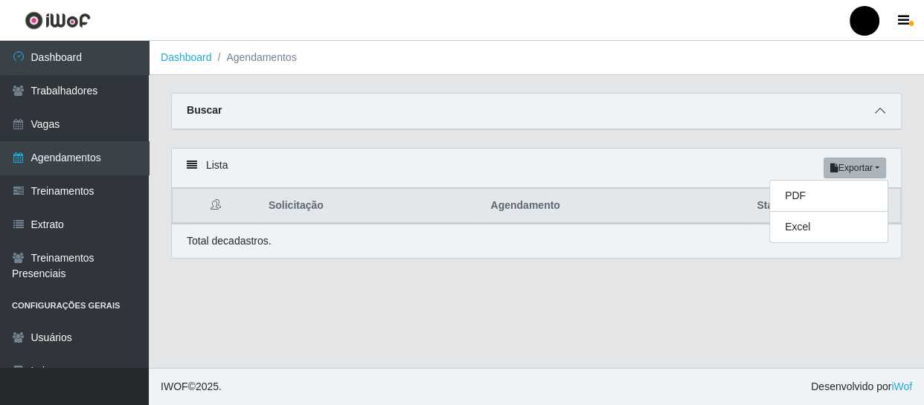
click at [876, 112] on icon at bounding box center [880, 111] width 10 height 10
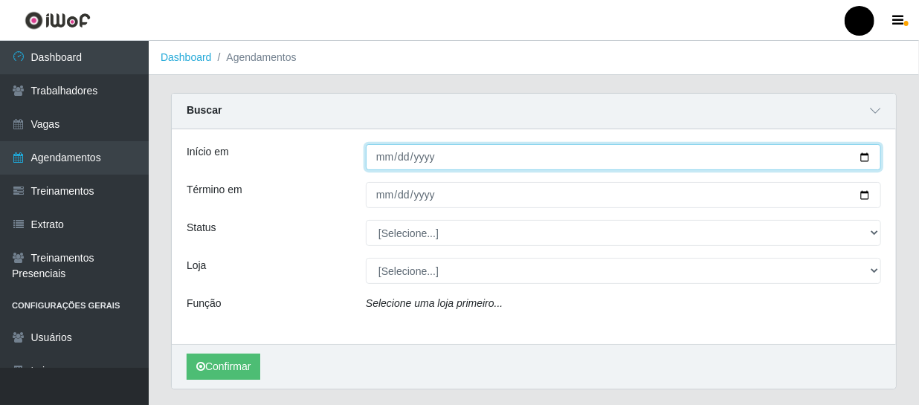
click at [866, 157] on input "Início em" at bounding box center [623, 157] width 515 height 26
type input "2025-09-03"
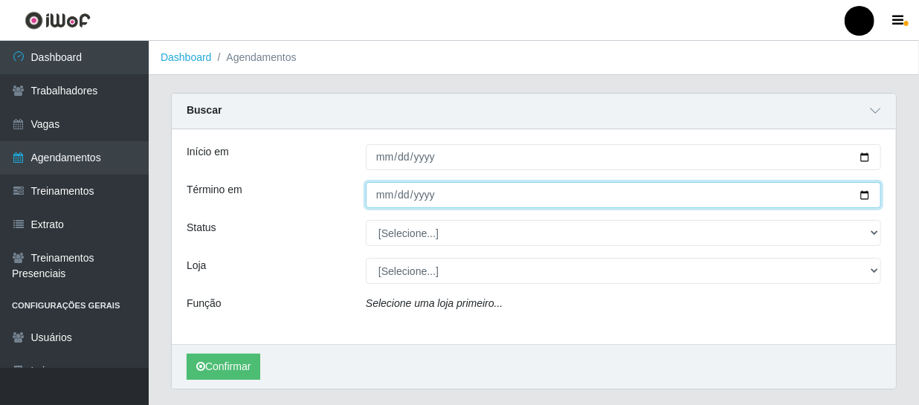
click at [863, 196] on input "Término em" at bounding box center [623, 195] width 515 height 26
type input "2025-09-03"
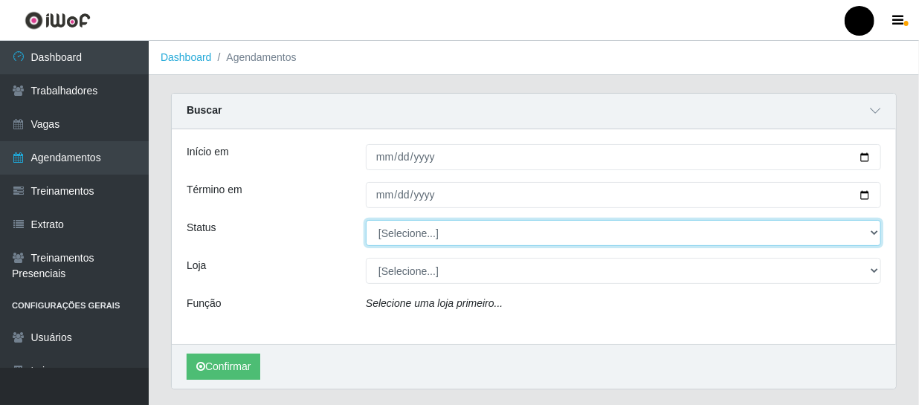
click at [875, 231] on select "[Selecione...] AGENDADO AGUARDANDO LIBERAR EM ANDAMENTO EM REVISÃO FINALIZADO C…" at bounding box center [623, 233] width 515 height 26
select select "AGENDADO"
click at [366, 220] on select "[Selecione...] AGENDADO AGUARDANDO LIBERAR EM ANDAMENTO EM REVISÃO FINALIZADO C…" at bounding box center [623, 233] width 515 height 26
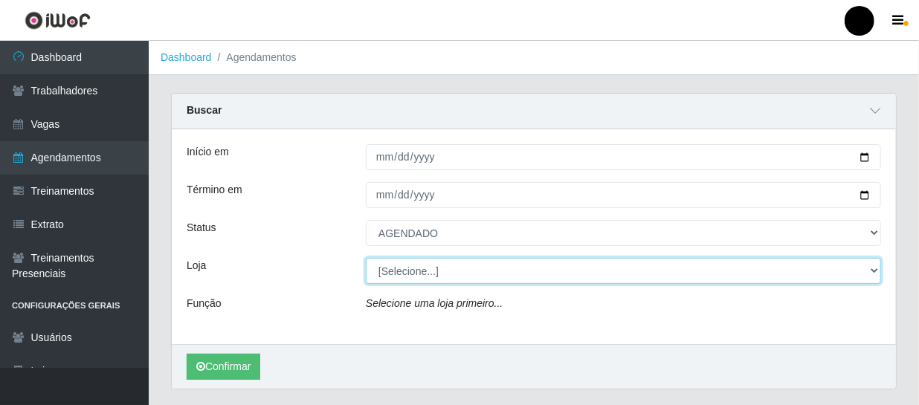
click at [875, 272] on select "[Selecione...] SuperFácil Atacado - Emaús SuperFácil Atacado - Rodoviária Super…" at bounding box center [623, 271] width 515 height 26
select select "408"
click at [366, 258] on select "[Selecione...] SuperFácil Atacado - Emaús SuperFácil Atacado - Rodoviária Super…" at bounding box center [623, 271] width 515 height 26
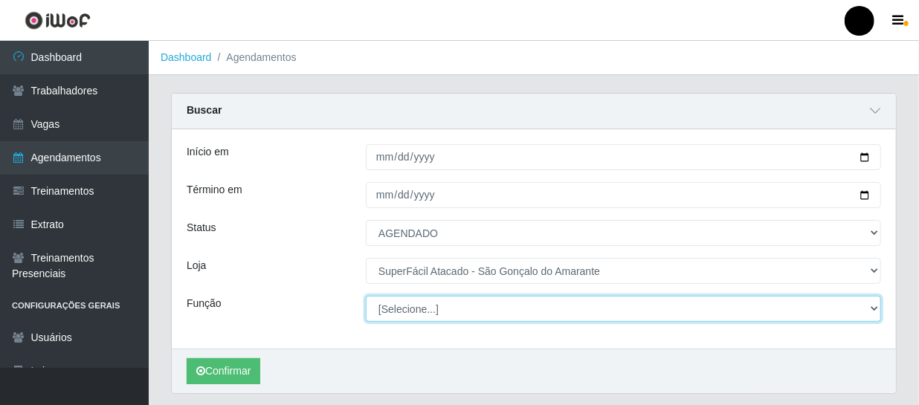
click at [873, 309] on select "[Selecione...] Auxiliar de Estacionamento Auxiliar de Estacionamento + Auxiliar…" at bounding box center [623, 309] width 515 height 26
select select "24"
click at [366, 296] on select "[Selecione...] Auxiliar de Estacionamento Auxiliar de Estacionamento + Auxiliar…" at bounding box center [623, 309] width 515 height 26
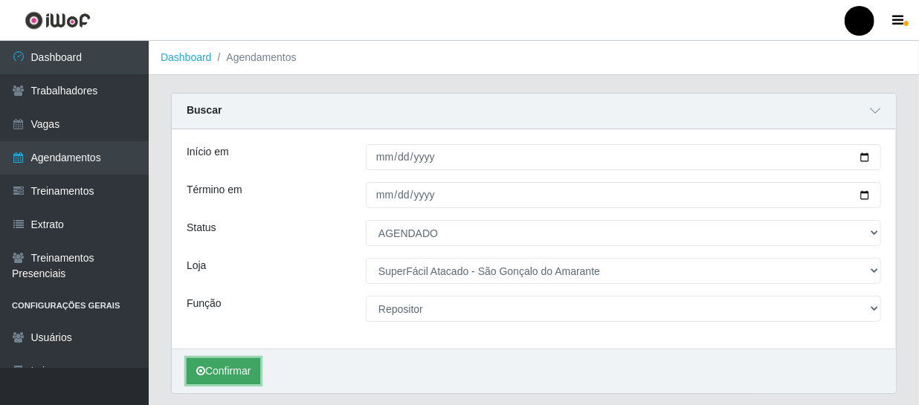
click at [240, 371] on button "Confirmar" at bounding box center [224, 371] width 74 height 26
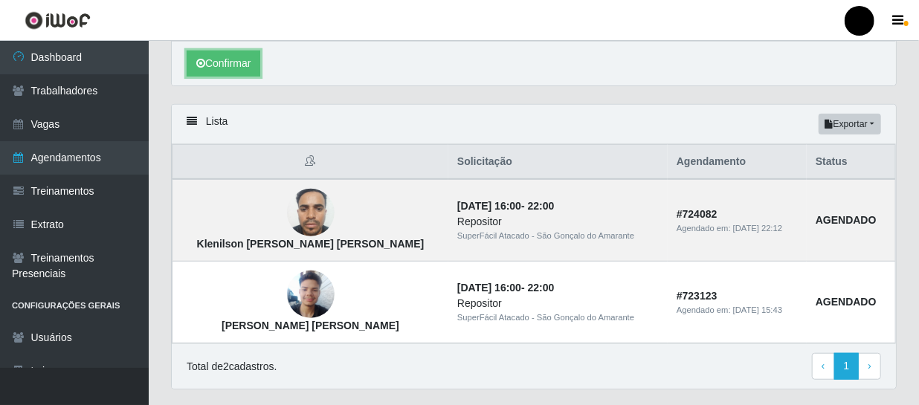
scroll to position [338, 0]
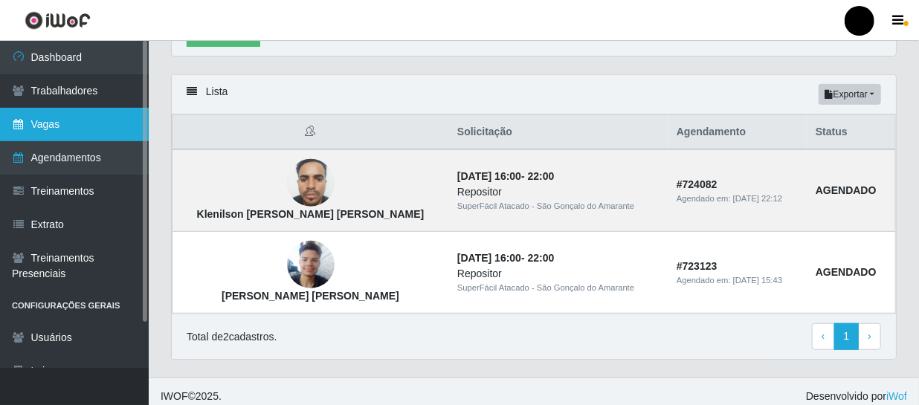
click at [80, 126] on link "Vagas" at bounding box center [74, 124] width 149 height 33
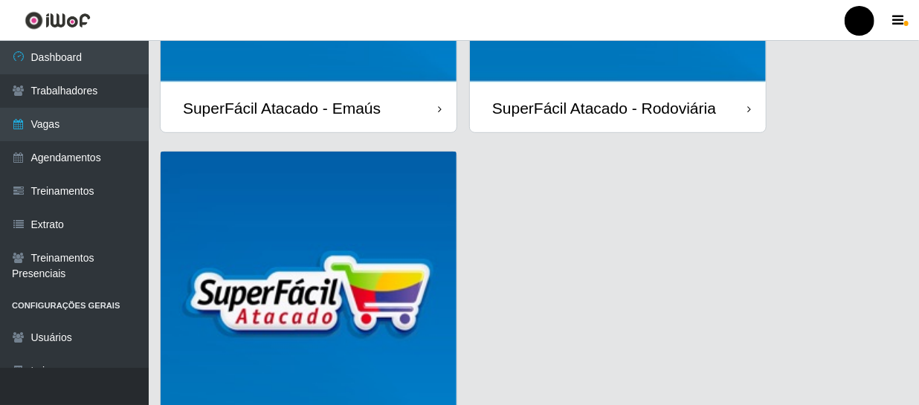
scroll to position [471, 0]
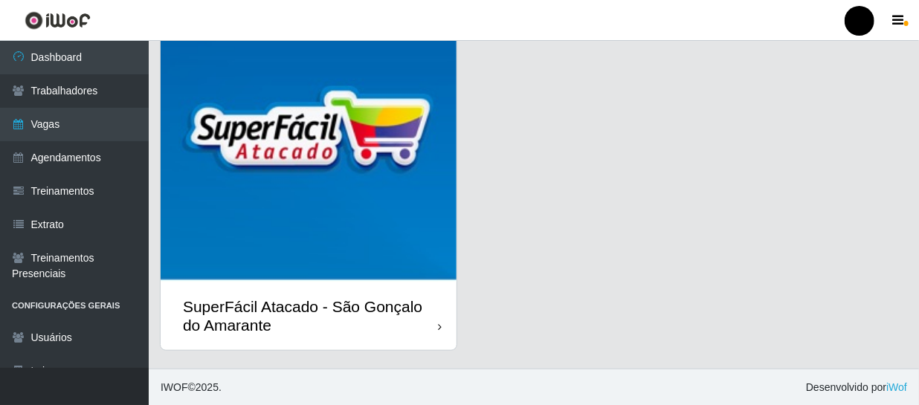
click at [398, 315] on div "SuperFácil Atacado - São Gonçalo do Amarante" at bounding box center [310, 315] width 255 height 37
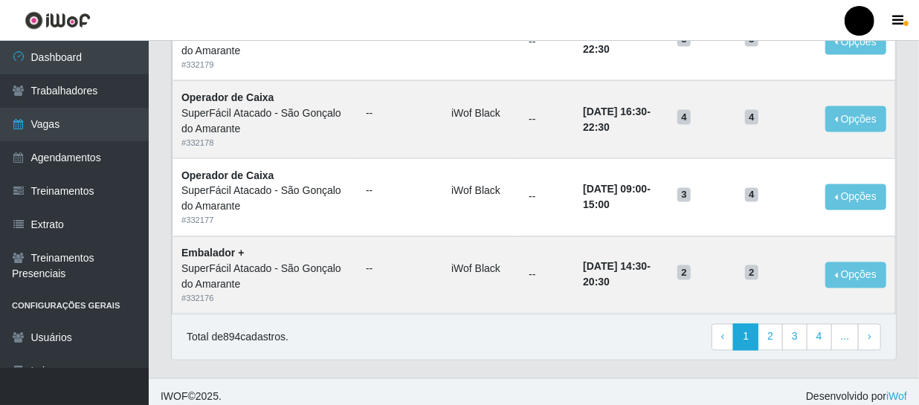
scroll to position [1087, 0]
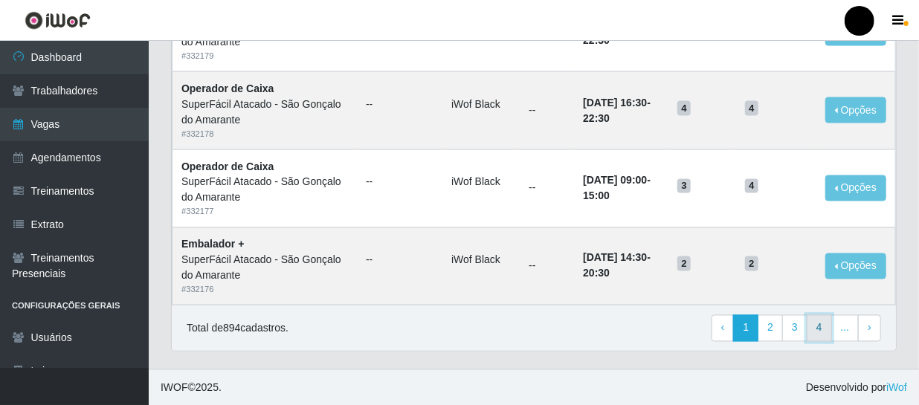
click at [823, 322] on link "4" at bounding box center [819, 328] width 25 height 27
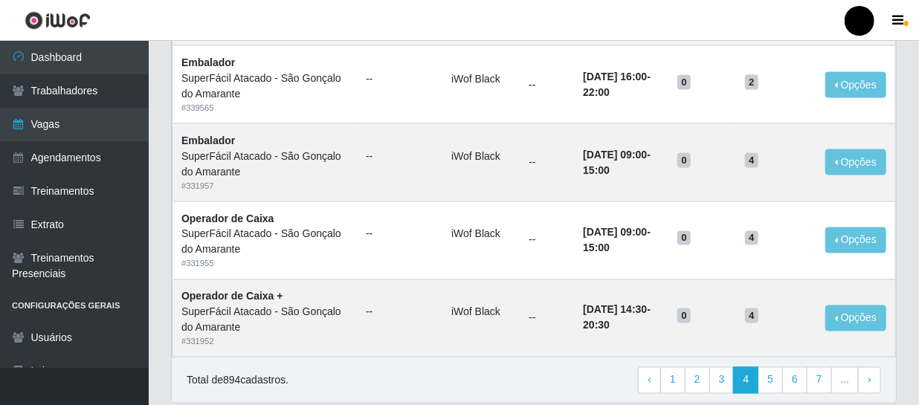
scroll to position [1087, 0]
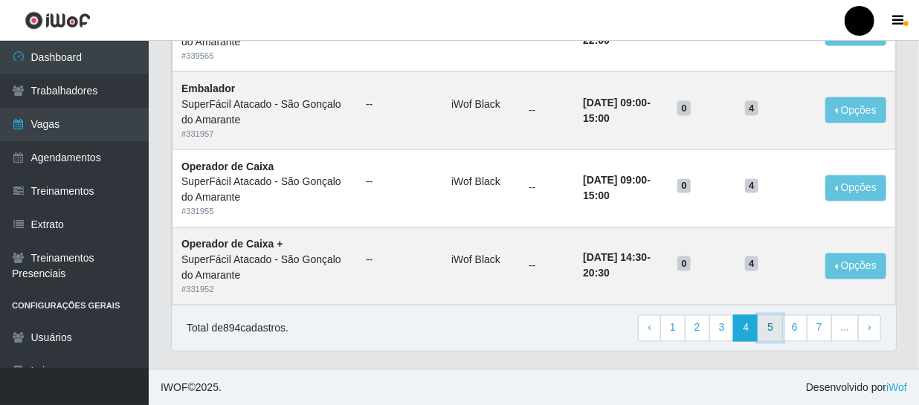
click at [776, 328] on link "5" at bounding box center [770, 328] width 25 height 27
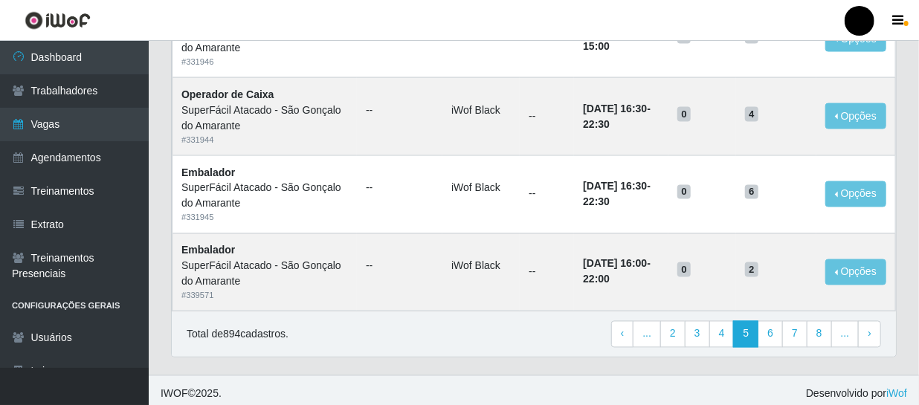
scroll to position [1087, 0]
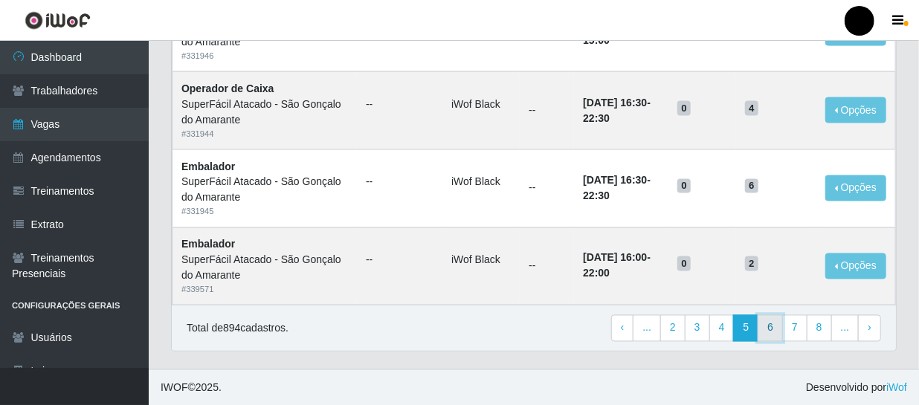
click at [774, 329] on link "6" at bounding box center [770, 328] width 25 height 27
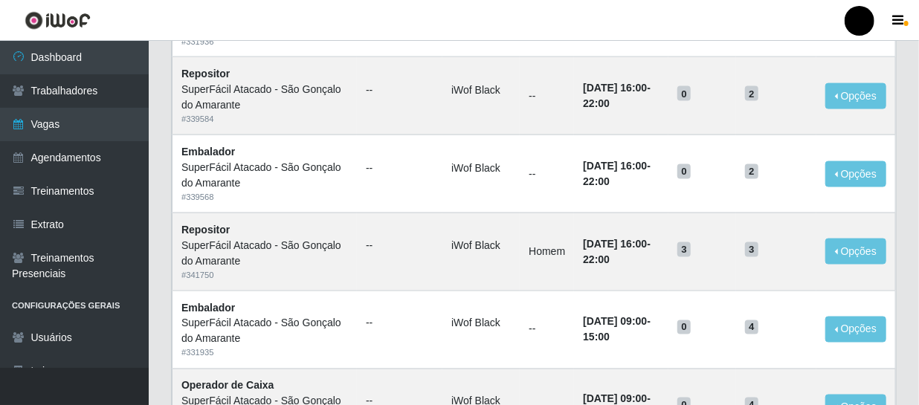
scroll to position [1087, 0]
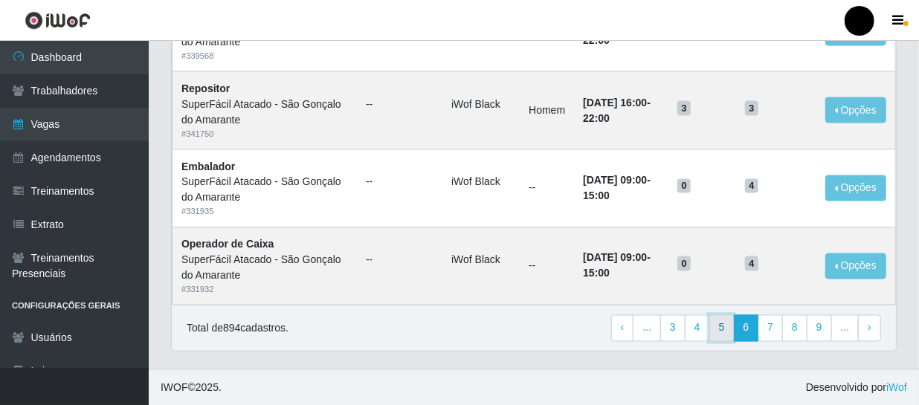
click at [724, 324] on link "5" at bounding box center [722, 328] width 25 height 27
click at [724, 326] on link "4" at bounding box center [722, 328] width 25 height 27
click at [726, 328] on link "3" at bounding box center [722, 328] width 25 height 27
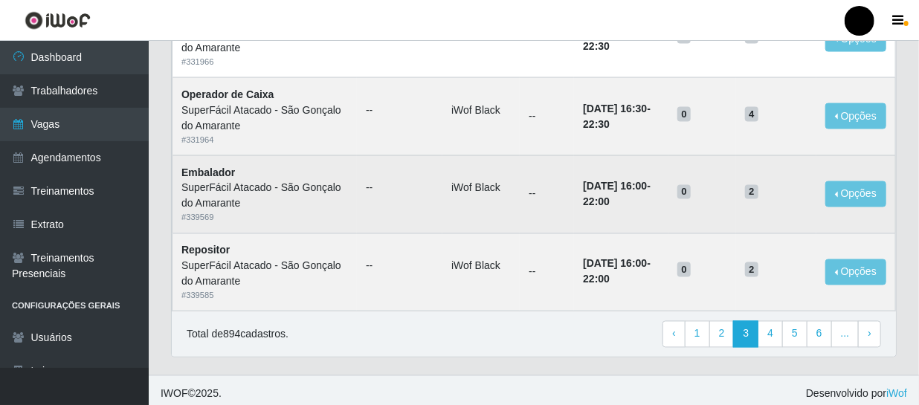
scroll to position [1087, 0]
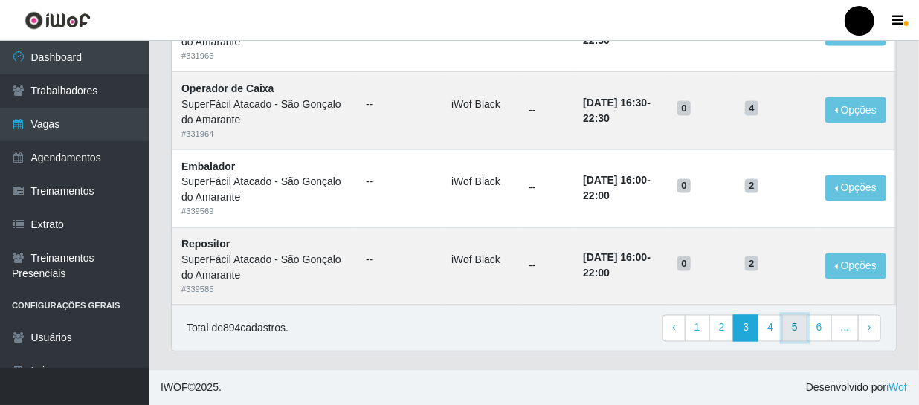
click at [794, 328] on link "5" at bounding box center [794, 328] width 25 height 27
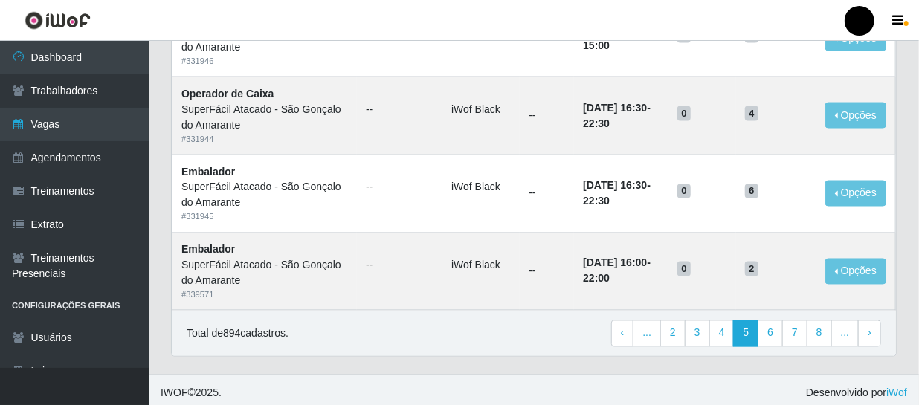
scroll to position [1087, 0]
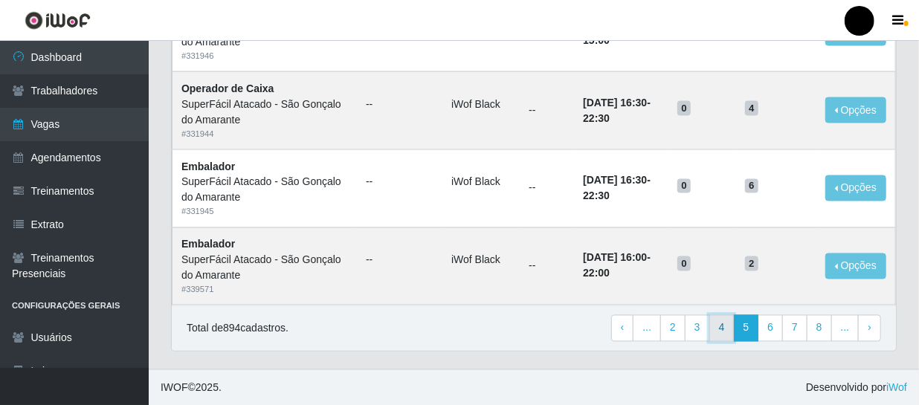
click at [728, 326] on link "4" at bounding box center [722, 328] width 25 height 27
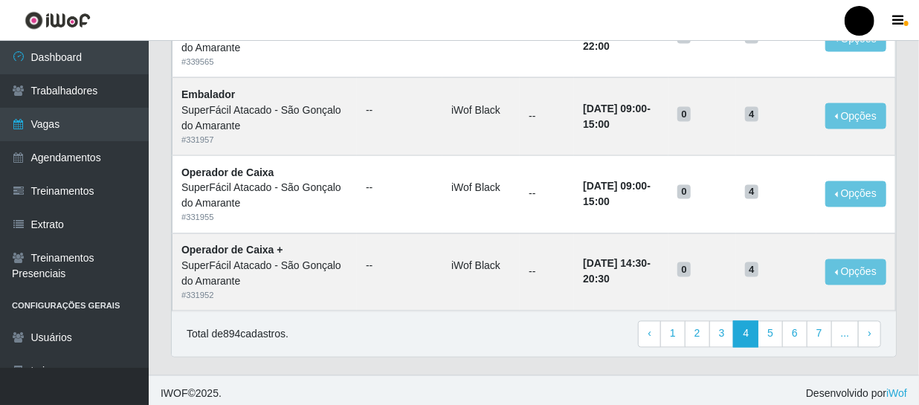
scroll to position [1087, 0]
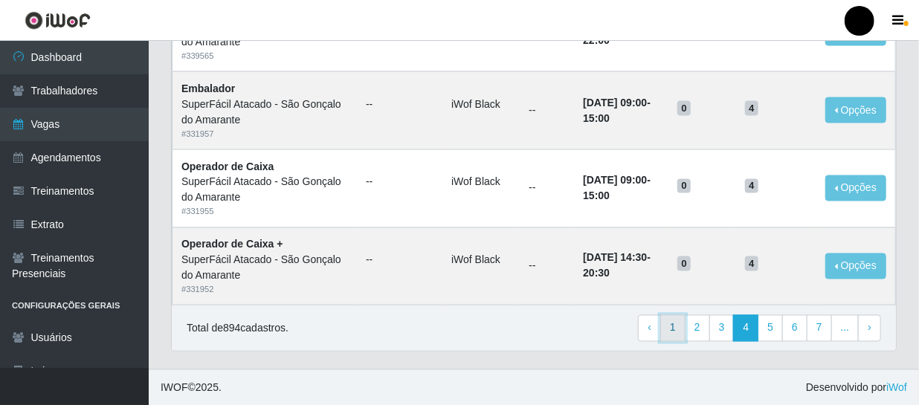
click at [676, 329] on link "1" at bounding box center [672, 328] width 25 height 27
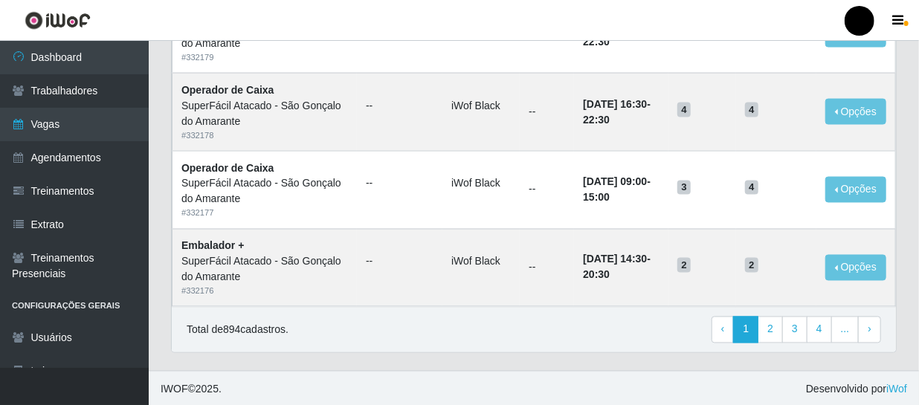
scroll to position [1087, 0]
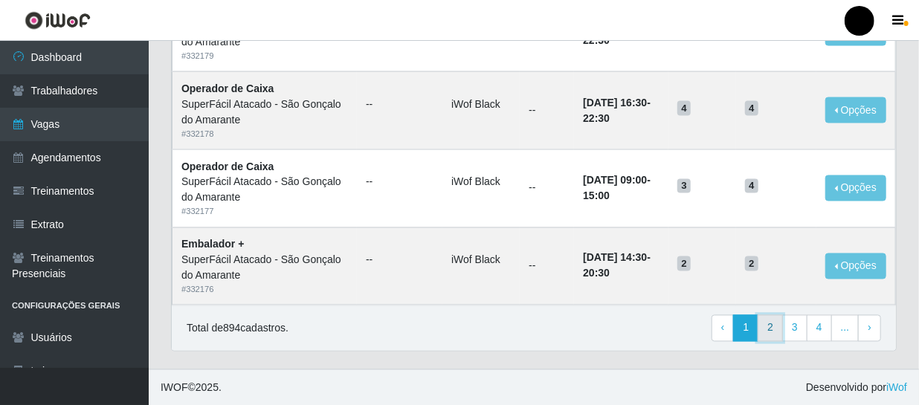
click at [773, 329] on link "2" at bounding box center [770, 328] width 25 height 27
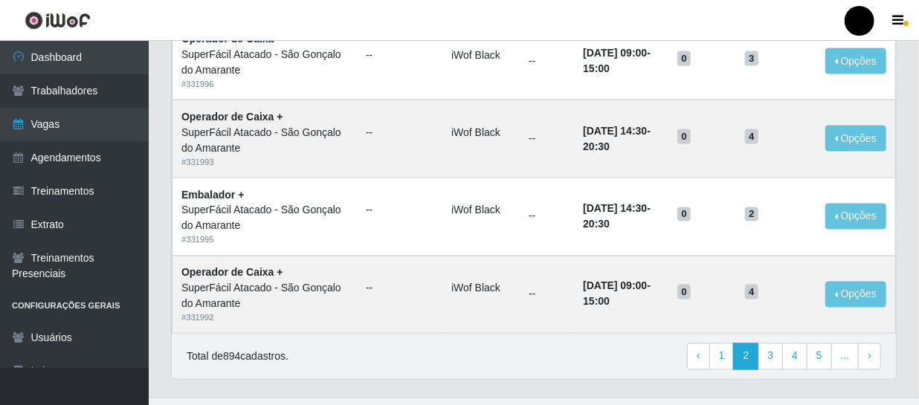
scroll to position [1087, 0]
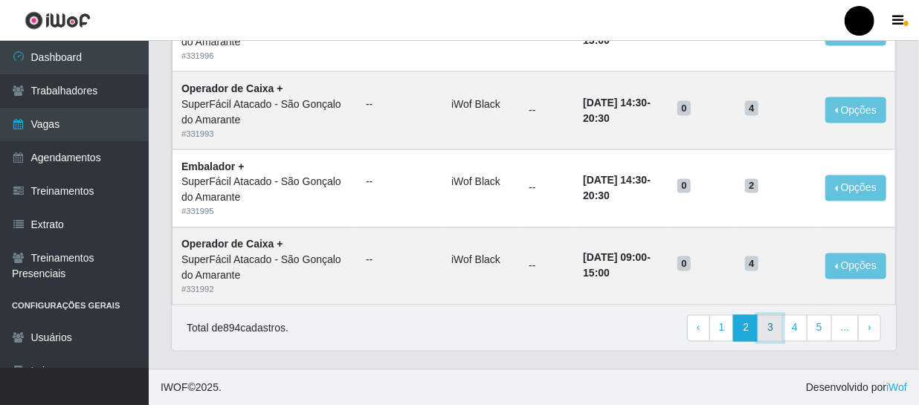
click at [776, 324] on link "3" at bounding box center [770, 328] width 25 height 27
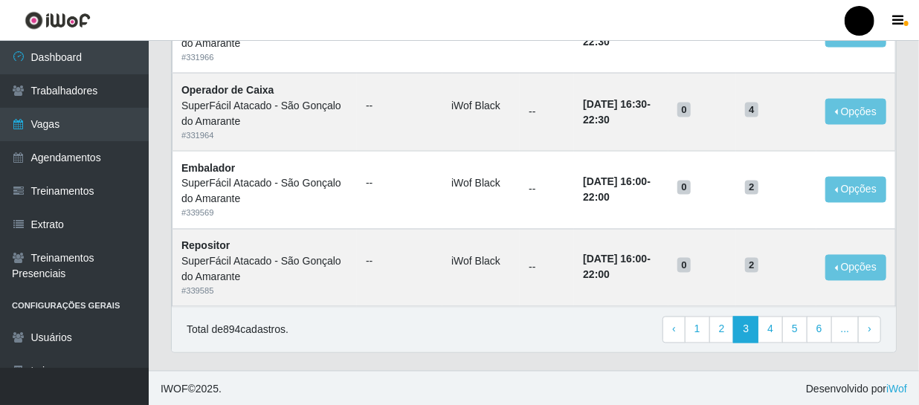
scroll to position [1087, 0]
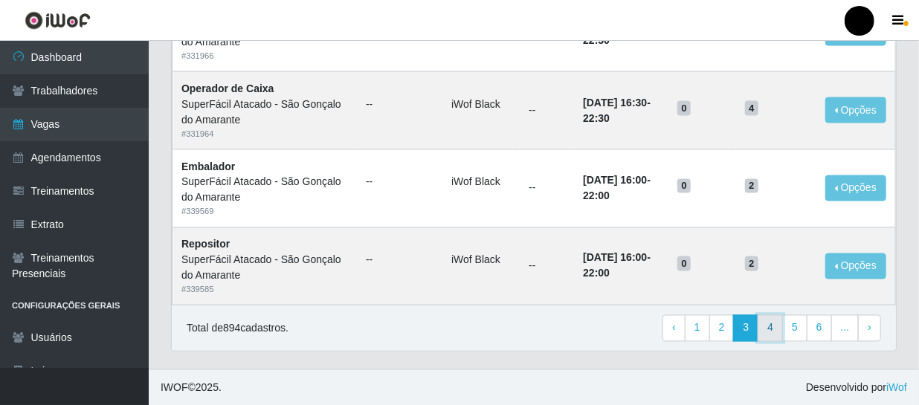
click at [773, 325] on link "4" at bounding box center [770, 328] width 25 height 27
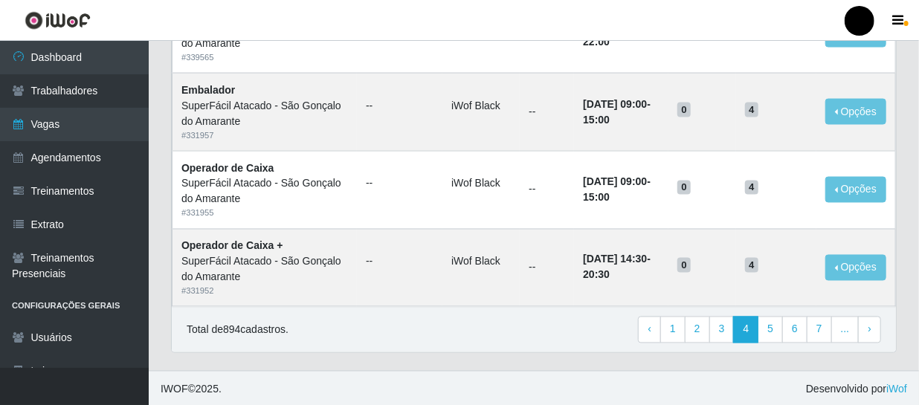
scroll to position [1087, 0]
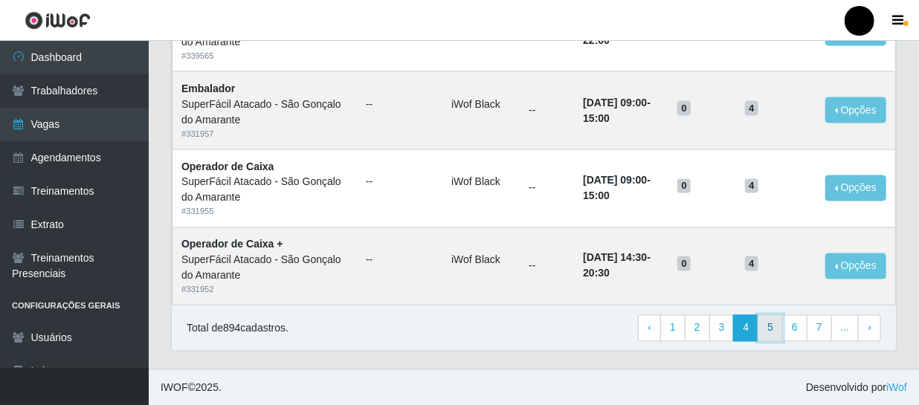
click at [777, 323] on link "5" at bounding box center [770, 328] width 25 height 27
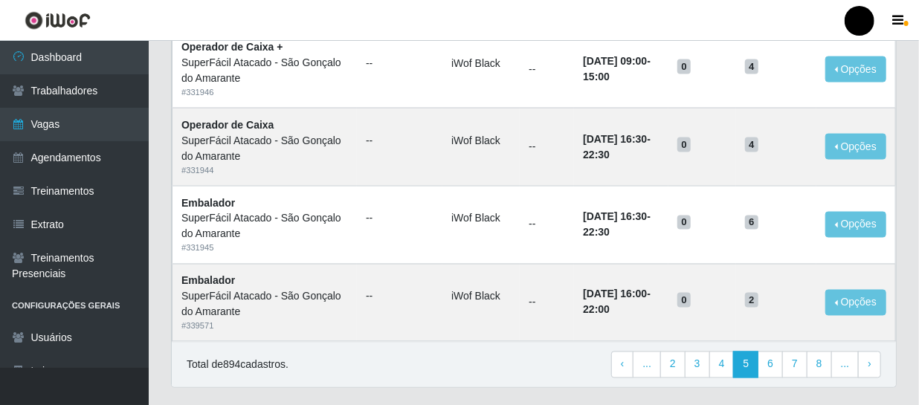
scroll to position [1087, 0]
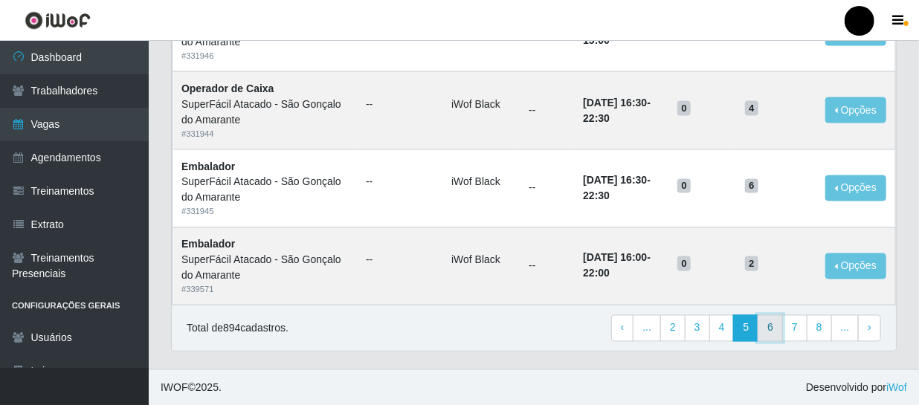
click at [773, 323] on link "6" at bounding box center [770, 328] width 25 height 27
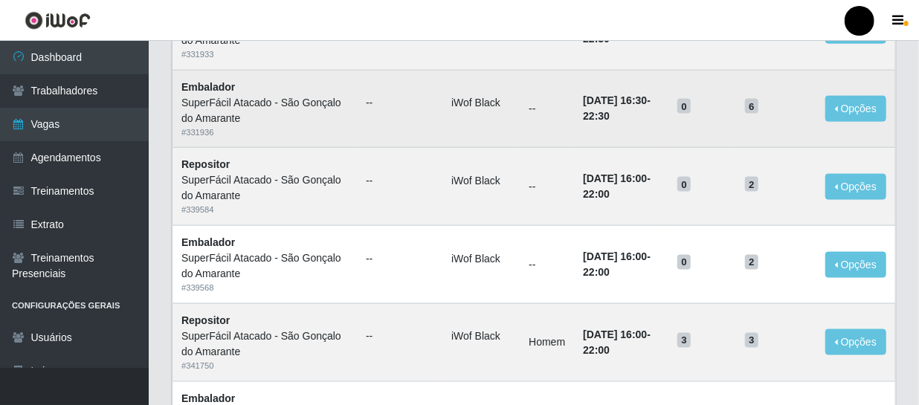
scroll to position [878, 0]
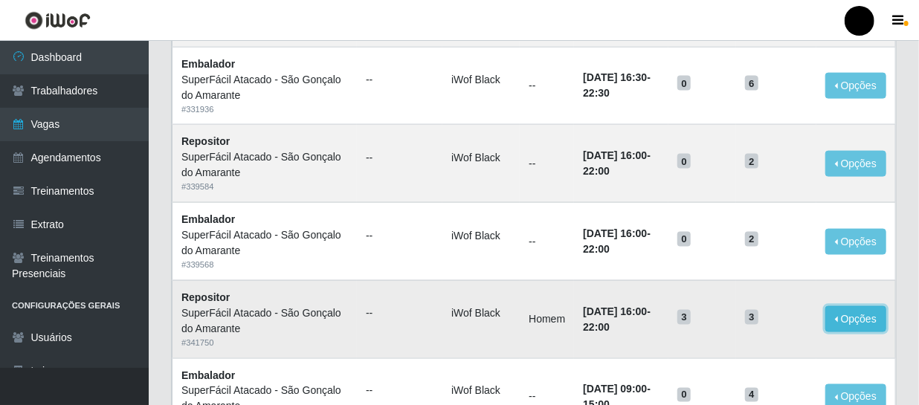
click at [861, 319] on button "Opções" at bounding box center [856, 319] width 61 height 26
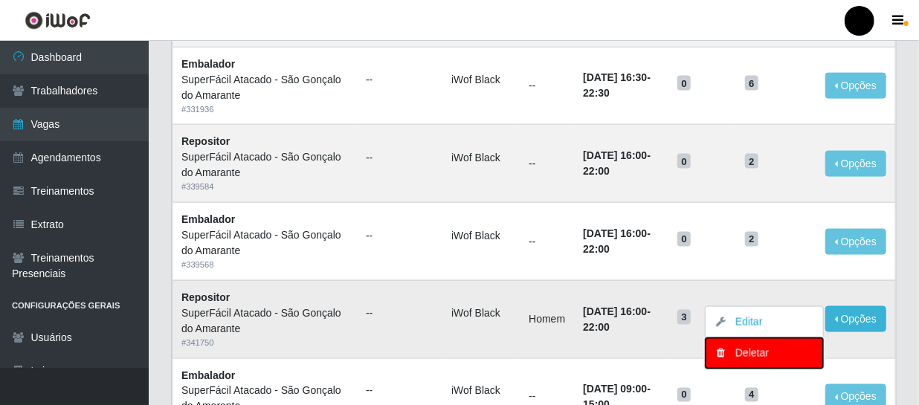
click at [758, 352] on div "Deletar" at bounding box center [765, 354] width 88 height 16
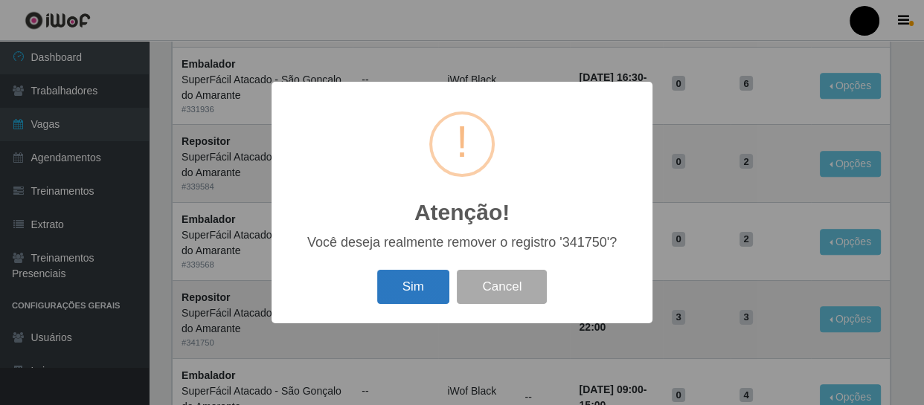
click at [414, 283] on button "Sim" at bounding box center [413, 287] width 72 height 35
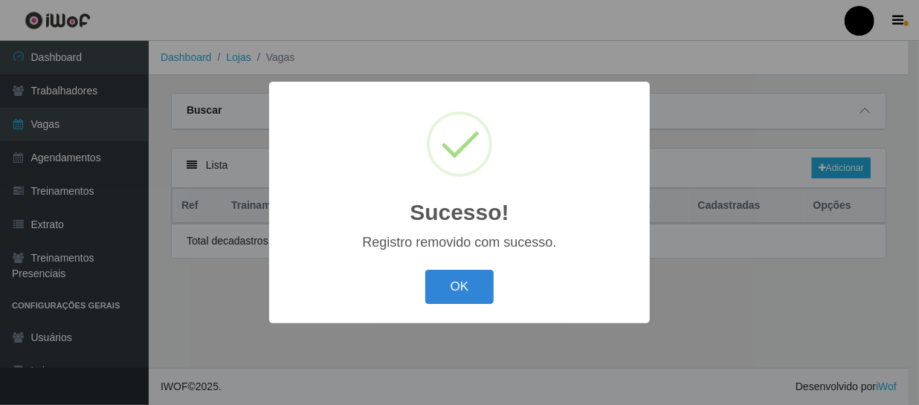
scroll to position [0, 0]
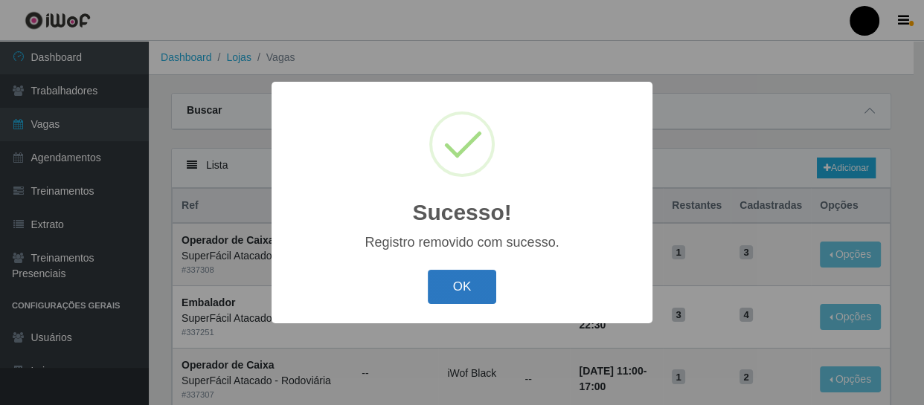
click at [451, 289] on button "OK" at bounding box center [462, 287] width 69 height 35
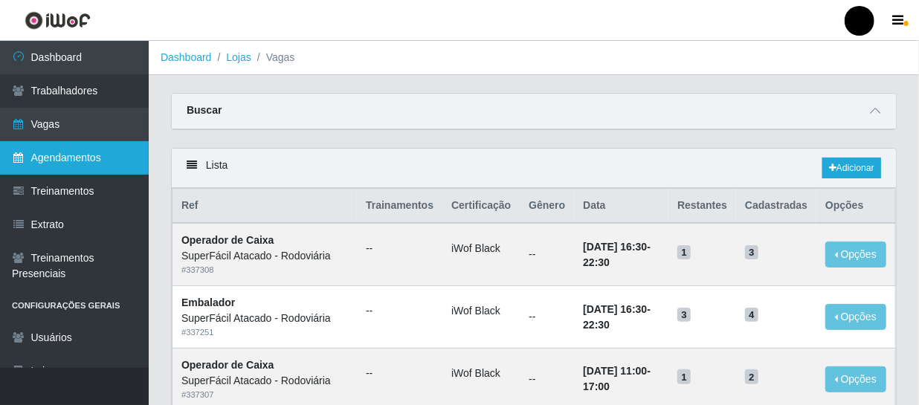
click at [90, 156] on link "Agendamentos" at bounding box center [74, 157] width 149 height 33
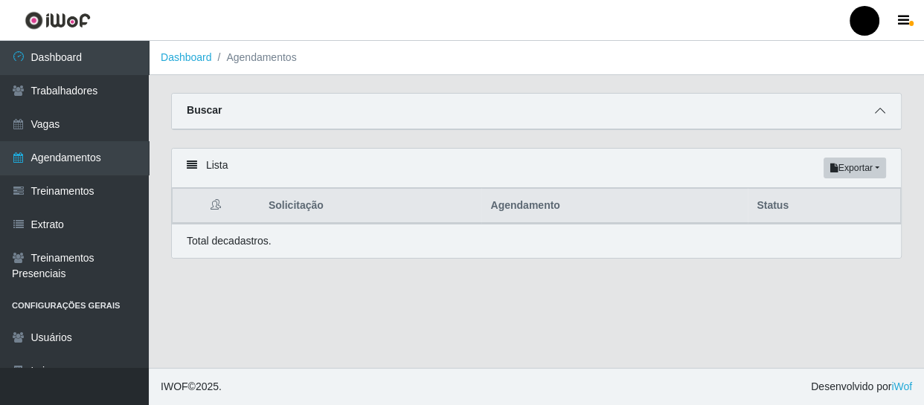
click at [878, 107] on icon at bounding box center [880, 111] width 10 height 10
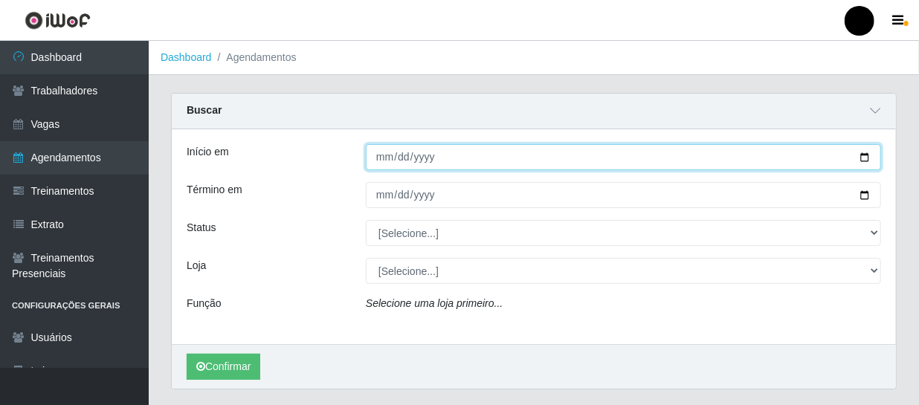
click at [858, 154] on input "Início em" at bounding box center [623, 157] width 515 height 26
type input "[DATE]"
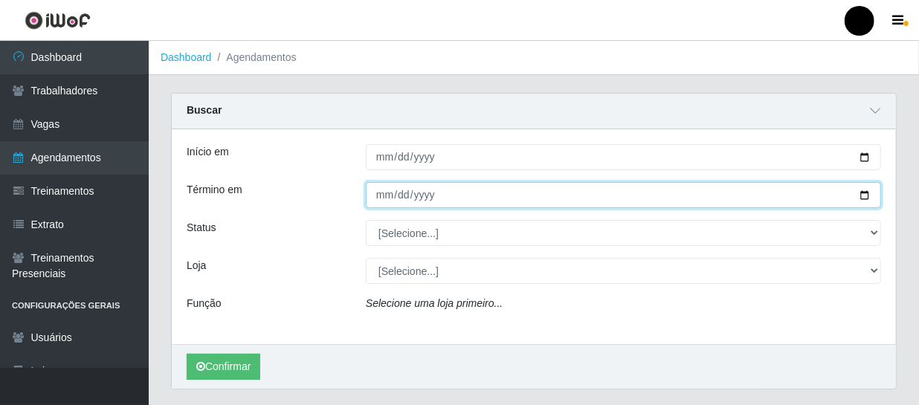
click at [866, 199] on input "Término em" at bounding box center [623, 195] width 515 height 26
type input "[DATE]"
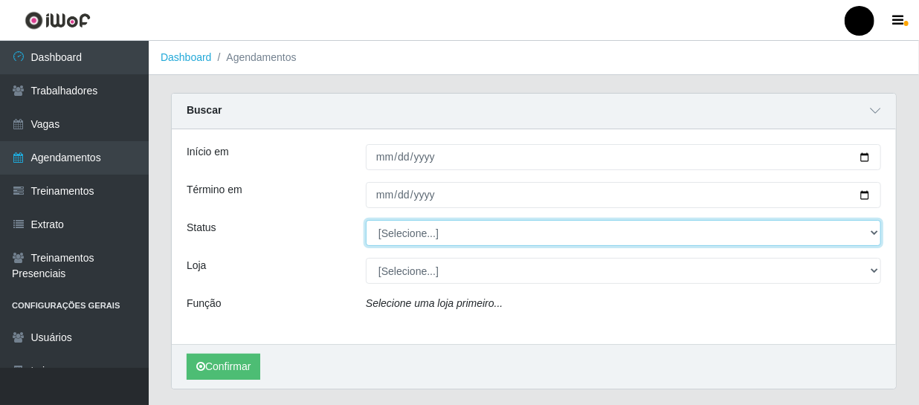
click at [875, 232] on select "[Selecione...] AGENDADO AGUARDANDO LIBERAR EM ANDAMENTO EM REVISÃO FINALIZADO C…" at bounding box center [623, 233] width 515 height 26
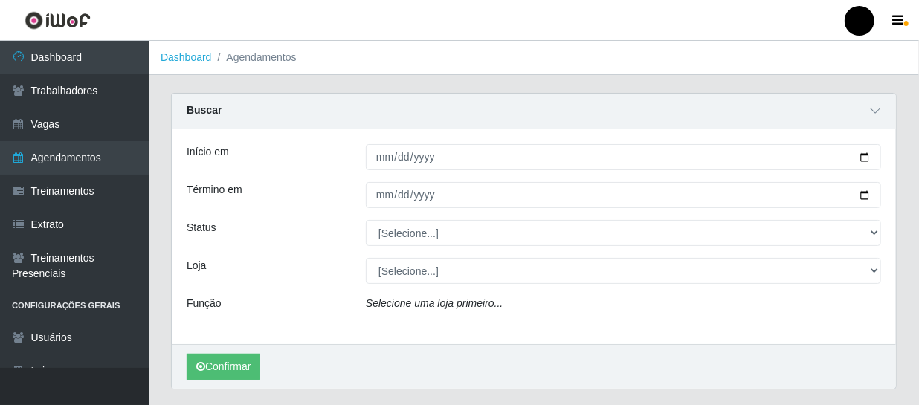
click at [268, 271] on div "Loja" at bounding box center [265, 271] width 179 height 26
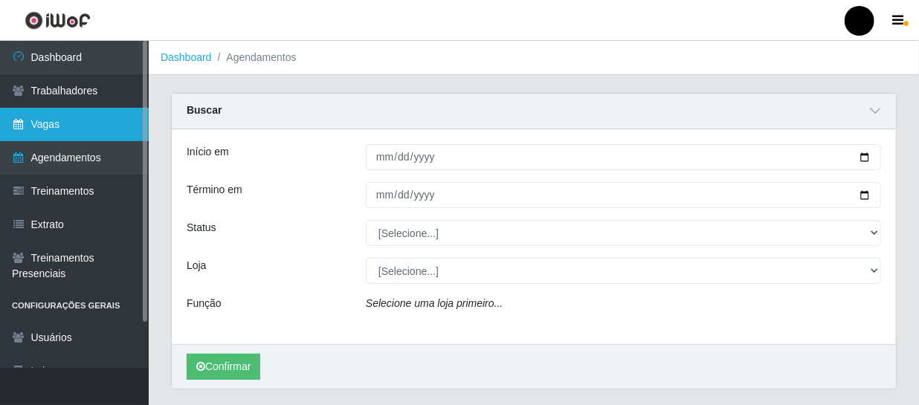
click at [57, 126] on link "Vagas" at bounding box center [74, 124] width 149 height 33
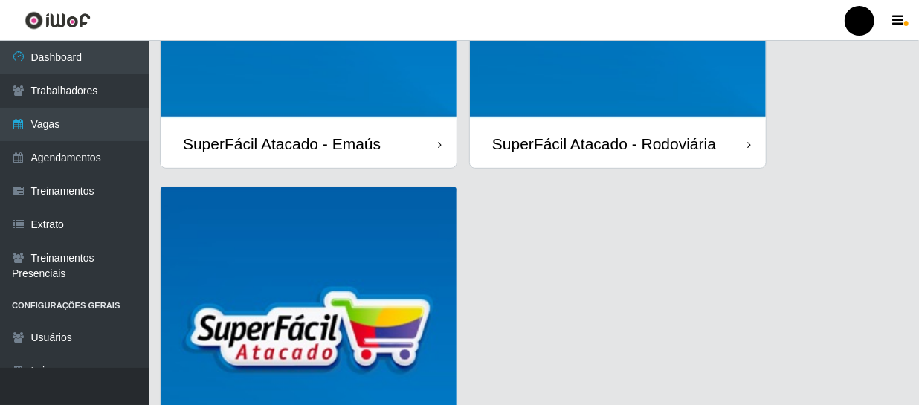
scroll to position [471, 0]
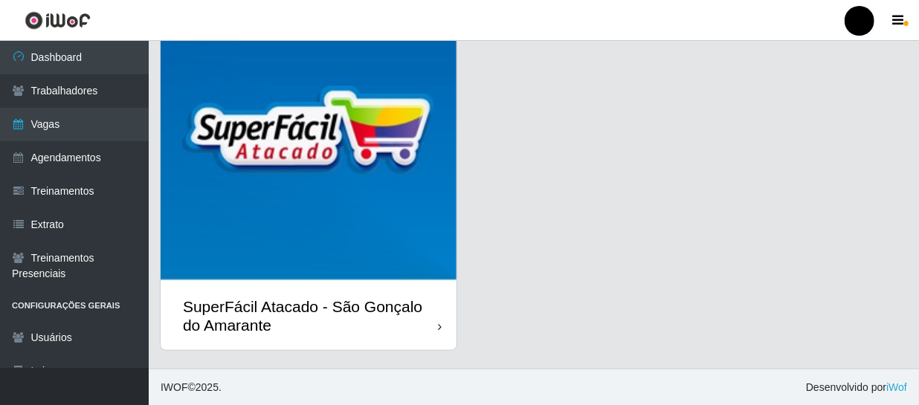
click at [341, 316] on div "SuperFácil Atacado - São Gonçalo do Amarante" at bounding box center [310, 315] width 255 height 37
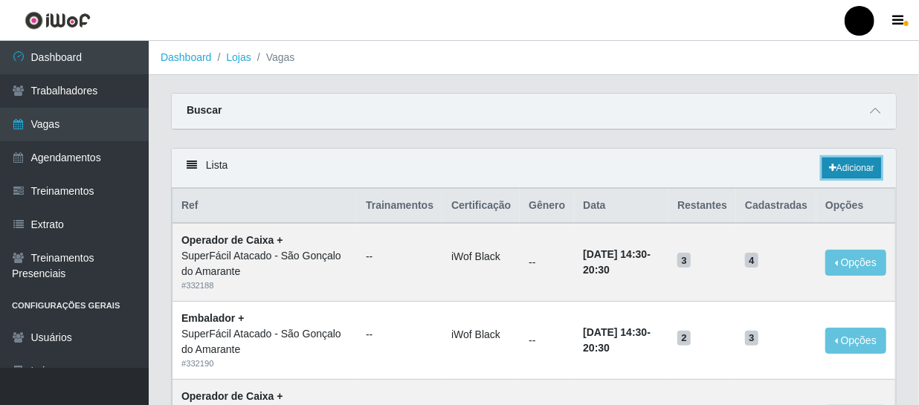
click at [849, 170] on link "Adicionar" at bounding box center [852, 168] width 59 height 21
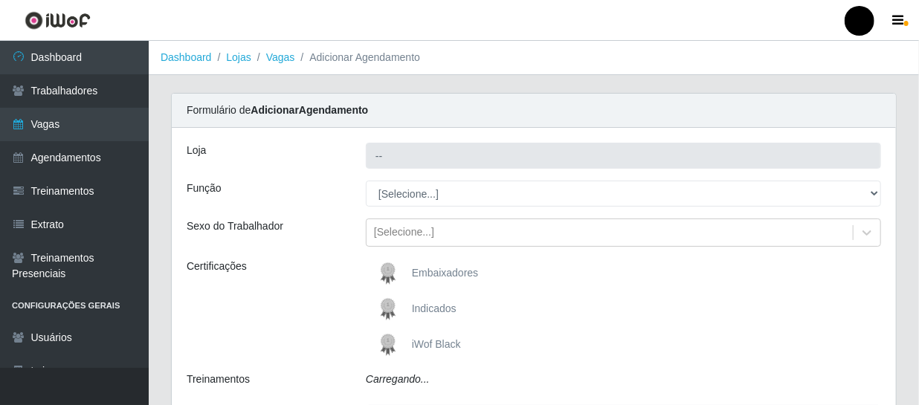
type input "SuperFácil Atacado - São Gonçalo do Amarante"
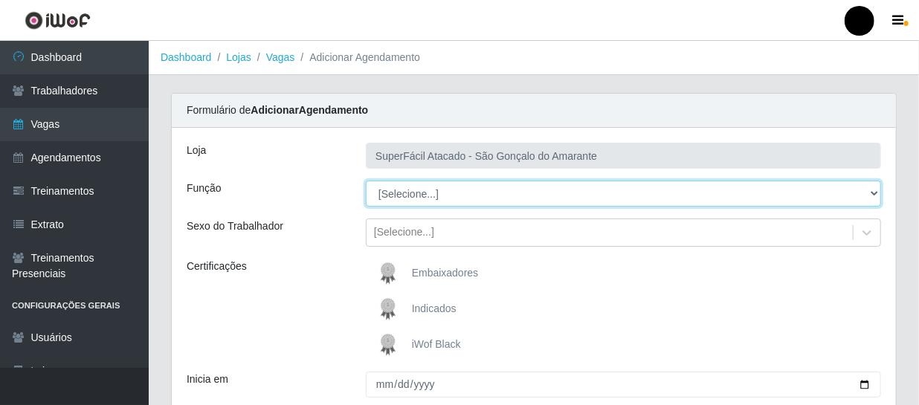
click at [875, 192] on select "[Selecione...] Auxiliar de Estacionamento Auxiliar de Estacionamento + Auxiliar…" at bounding box center [623, 194] width 515 height 26
select select "24"
click at [366, 181] on select "[Selecione...] Auxiliar de Estacionamento Auxiliar de Estacionamento + Auxiliar…" at bounding box center [623, 194] width 515 height 26
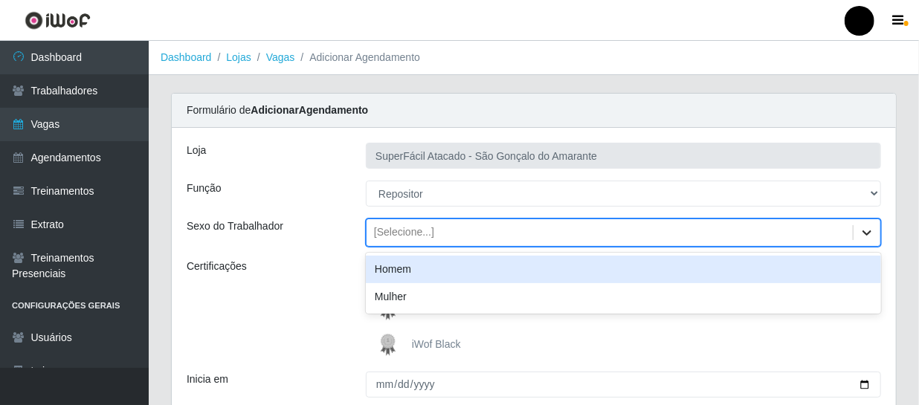
click at [864, 229] on icon at bounding box center [867, 232] width 15 height 15
click at [491, 268] on div "Homem" at bounding box center [623, 270] width 515 height 28
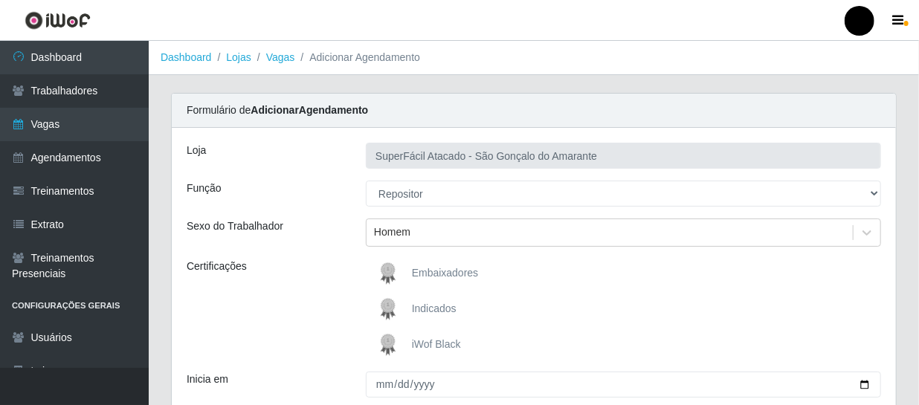
click at [434, 341] on span "iWof Black" at bounding box center [436, 344] width 49 height 12
click at [0, 0] on input "iWof Black" at bounding box center [0, 0] width 0 height 0
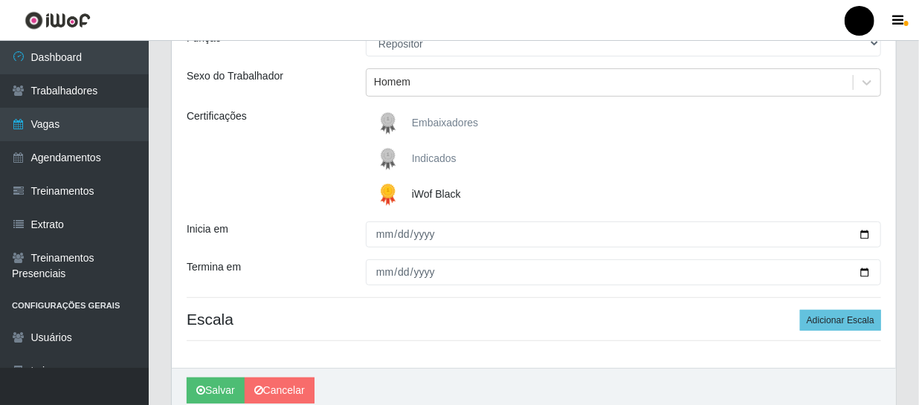
scroll to position [202, 0]
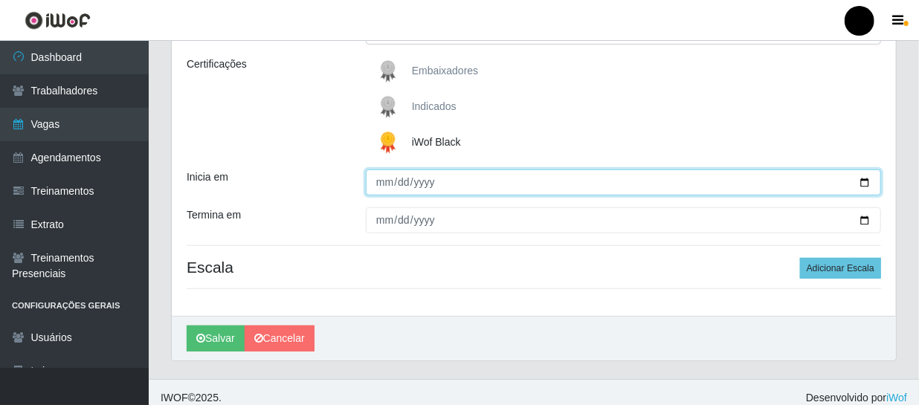
click at [863, 180] on input "Inicia em" at bounding box center [623, 183] width 515 height 26
type input "[DATE]"
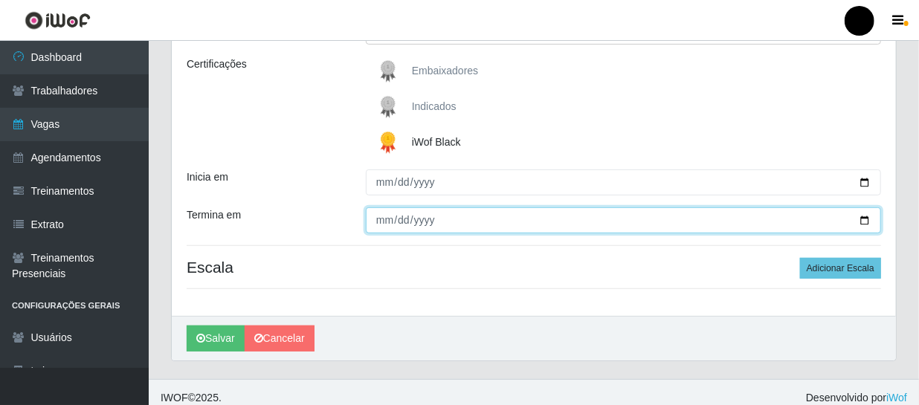
click at [867, 216] on input "Termina em" at bounding box center [623, 221] width 515 height 26
type input "[DATE]"
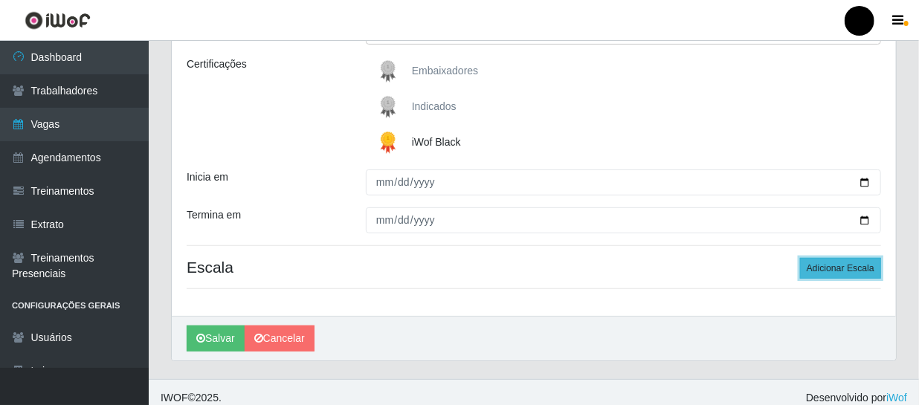
click at [843, 268] on button "Adicionar Escala" at bounding box center [840, 268] width 81 height 21
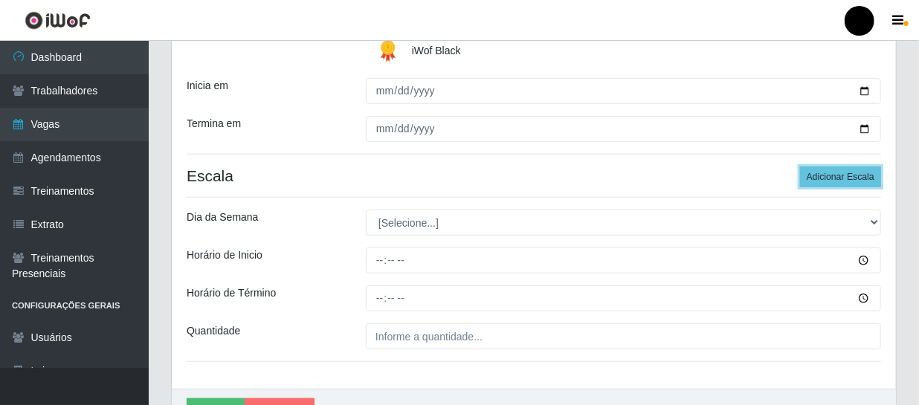
scroll to position [338, 0]
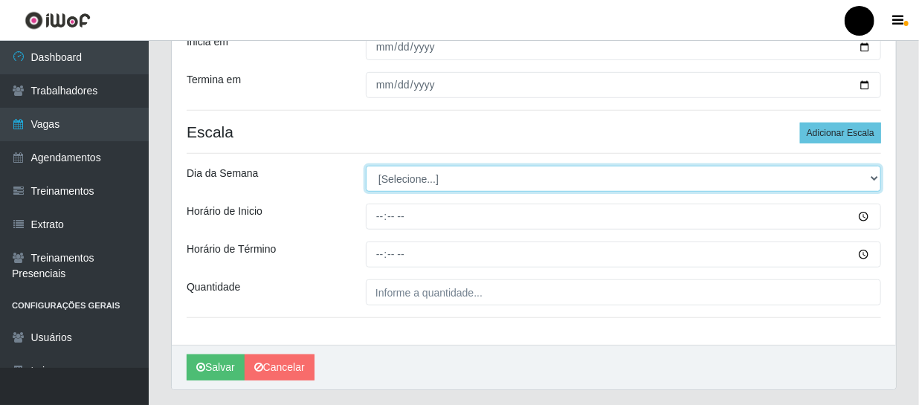
click at [872, 176] on select "[Selecione...] Segunda Terça Quarta Quinta Sexta Sábado Domingo" at bounding box center [623, 179] width 515 height 26
select select "3"
click at [366, 166] on select "[Selecione...] Segunda Terça Quarta Quinta Sexta Sábado Domingo" at bounding box center [623, 179] width 515 height 26
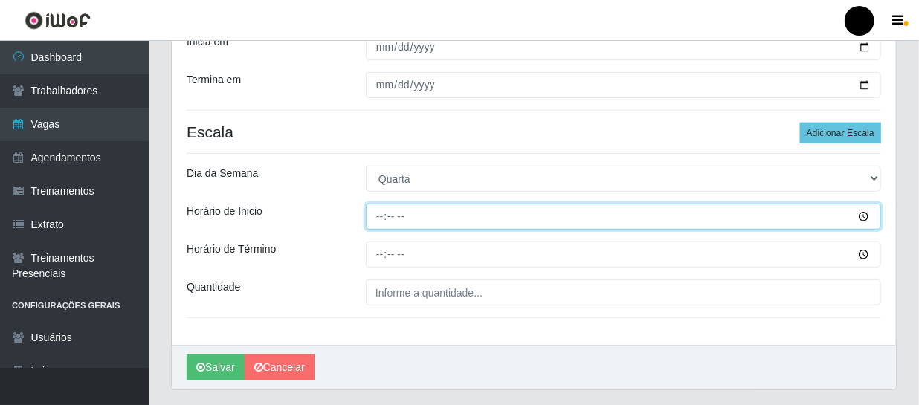
click at [388, 216] on input "Horário de Inicio" at bounding box center [623, 217] width 515 height 26
click at [383, 215] on input "Horário de Inicio" at bounding box center [623, 217] width 515 height 26
type input "16:00"
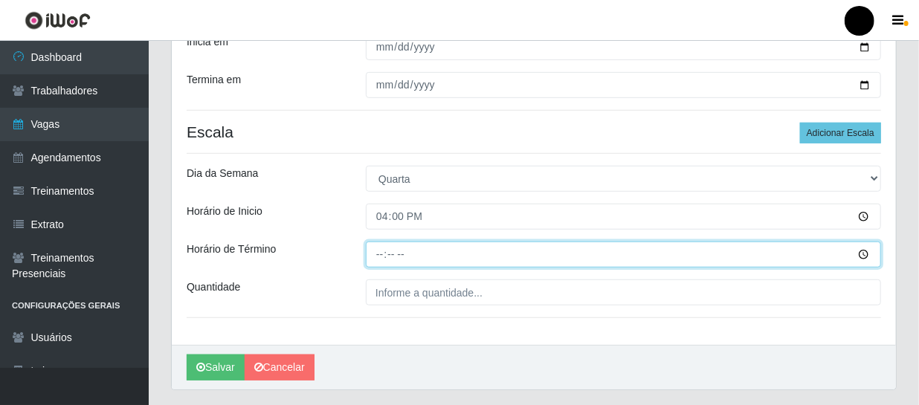
click at [387, 250] on input "Horário de Término" at bounding box center [623, 255] width 515 height 26
click at [379, 248] on input "Horário de Término" at bounding box center [623, 255] width 515 height 26
type input "22:00"
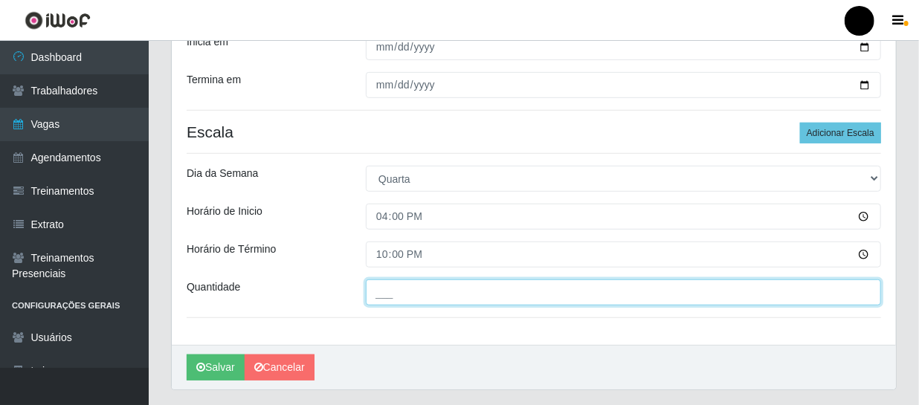
click at [400, 295] on input "___" at bounding box center [623, 293] width 515 height 26
type input "1__"
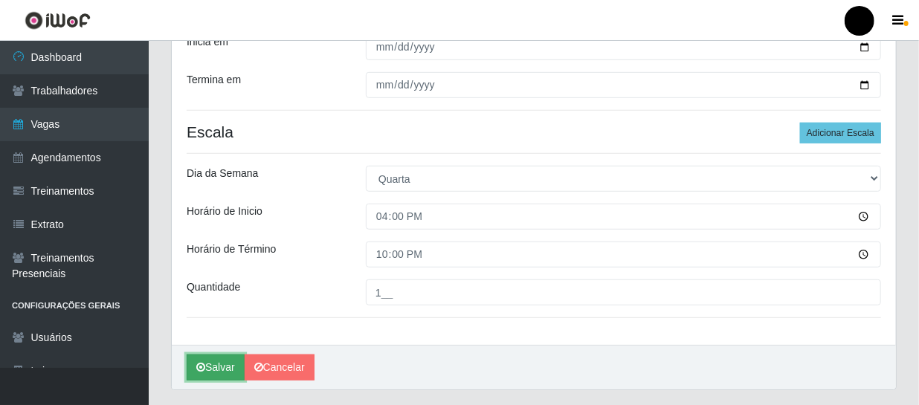
click at [208, 368] on button "Salvar" at bounding box center [216, 368] width 58 height 26
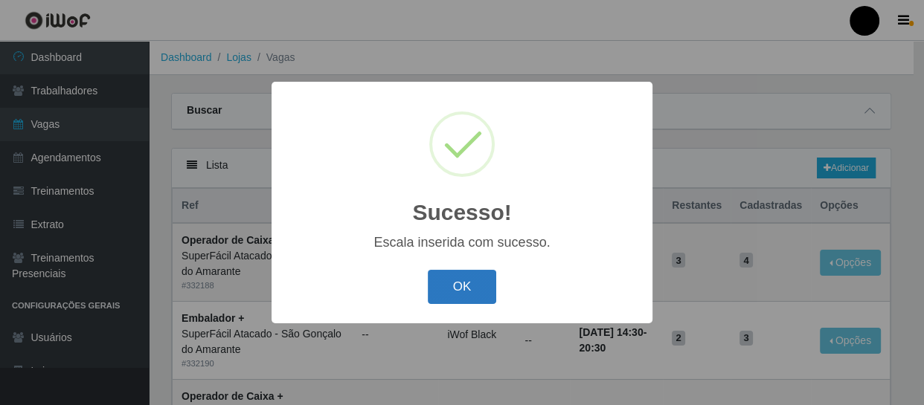
click at [450, 290] on button "OK" at bounding box center [462, 287] width 69 height 35
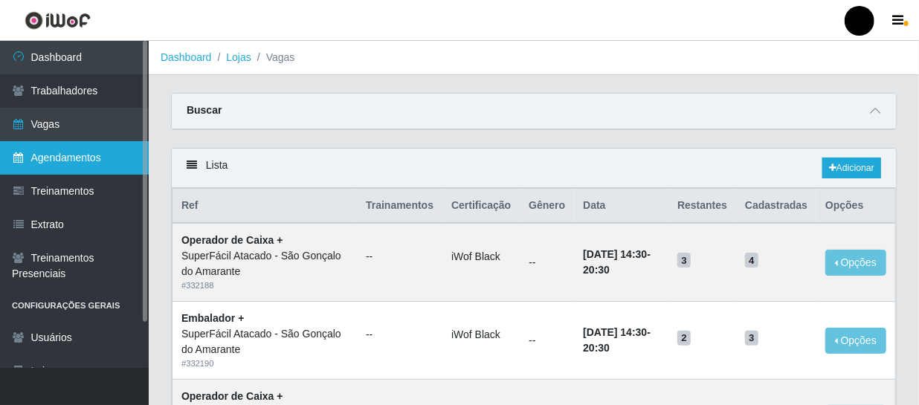
click at [83, 155] on link "Agendamentos" at bounding box center [74, 157] width 149 height 33
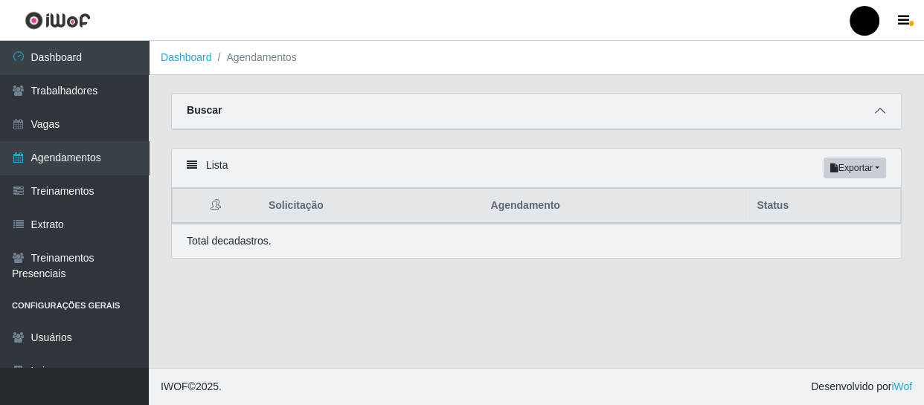
click at [881, 112] on icon at bounding box center [880, 111] width 10 height 10
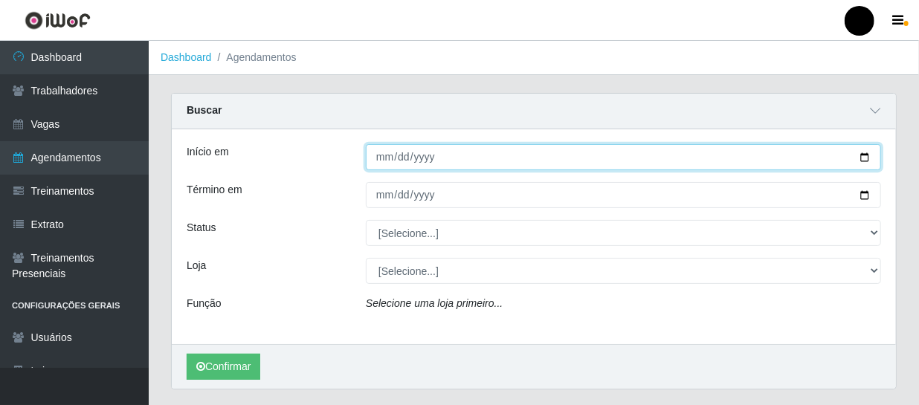
click at [865, 158] on input "Início em" at bounding box center [623, 157] width 515 height 26
type input "[DATE]"
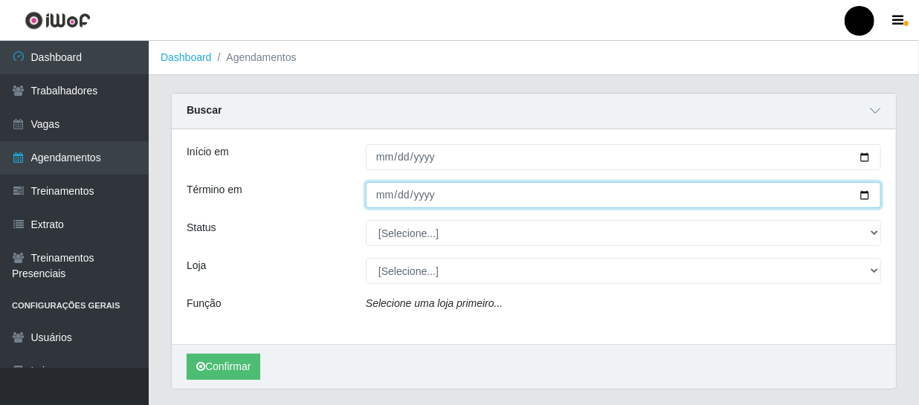
click at [865, 193] on input "Término em" at bounding box center [623, 195] width 515 height 26
type input "[DATE]"
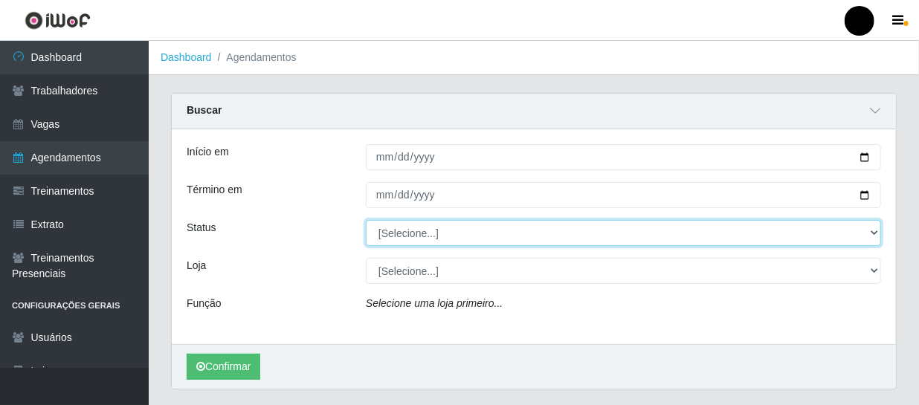
click at [875, 234] on select "[Selecione...] AGENDADO AGUARDANDO LIBERAR EM ANDAMENTO EM REVISÃO FINALIZADO C…" at bounding box center [623, 233] width 515 height 26
select select "AGENDADO"
click at [366, 220] on select "[Selecione...] AGENDADO AGUARDANDO LIBERAR EM ANDAMENTO EM REVISÃO FINALIZADO C…" at bounding box center [623, 233] width 515 height 26
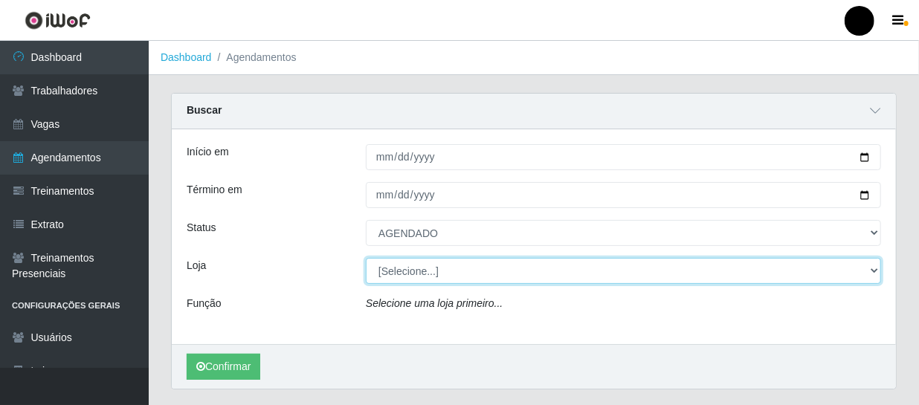
click at [877, 273] on select "[Selecione...] SuperFácil Atacado - Emaús SuperFácil Atacado - Rodoviária Super…" at bounding box center [623, 271] width 515 height 26
select select "408"
click at [366, 258] on select "[Selecione...] SuperFácil Atacado - Emaús SuperFácil Atacado - Rodoviária Super…" at bounding box center [623, 271] width 515 height 26
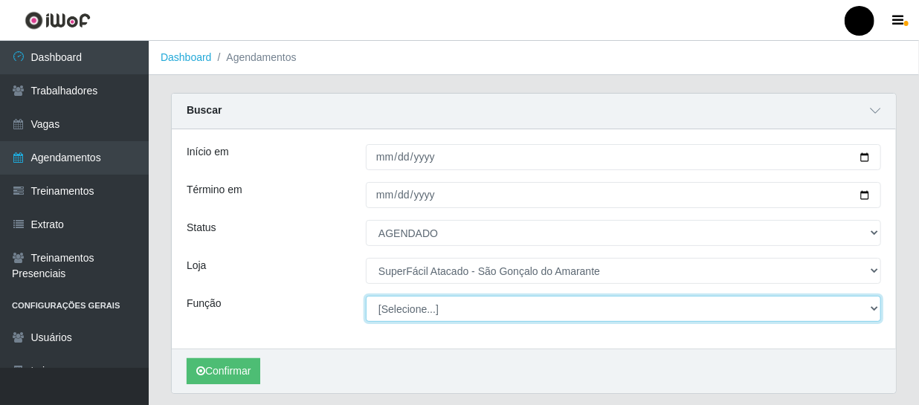
click at [878, 307] on select "[Selecione...] Auxiliar de Estacionamento Auxiliar de Estacionamento + Auxiliar…" at bounding box center [623, 309] width 515 height 26
select select "24"
click at [366, 296] on select "[Selecione...] Auxiliar de Estacionamento Auxiliar de Estacionamento + Auxiliar…" at bounding box center [623, 309] width 515 height 26
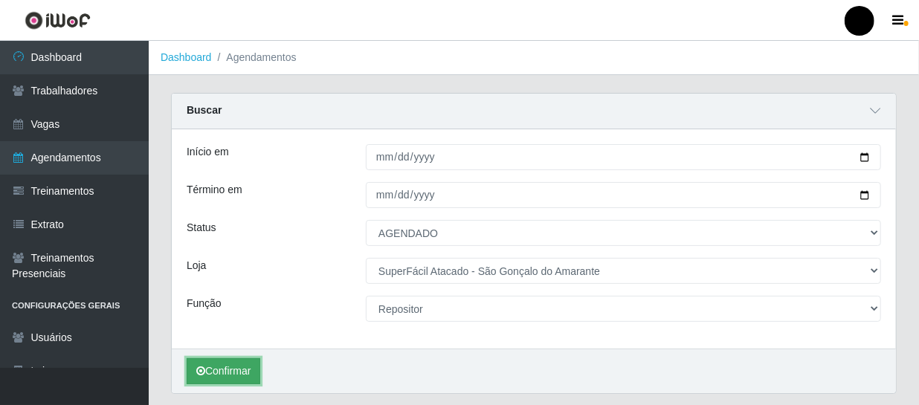
drag, startPoint x: 234, startPoint y: 373, endPoint x: 239, endPoint y: 367, distance: 7.9
click at [234, 372] on button "Confirmar" at bounding box center [224, 371] width 74 height 26
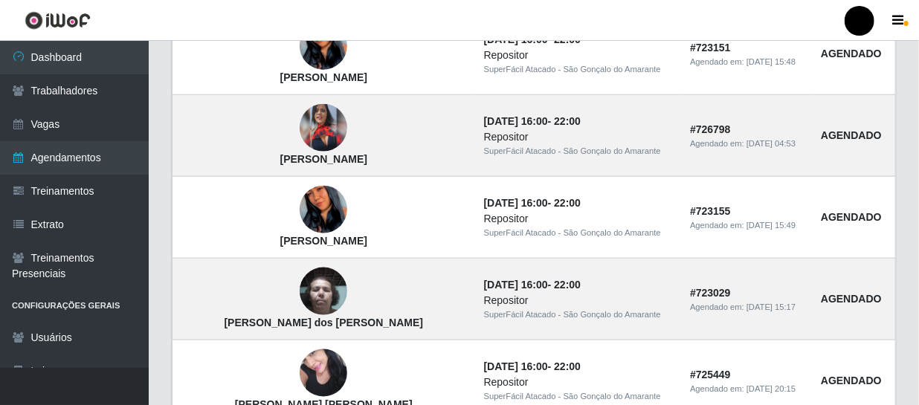
scroll to position [744, 0]
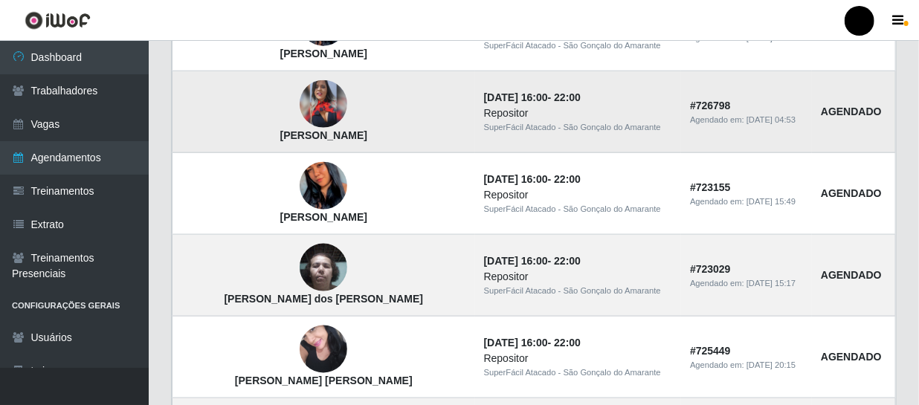
click at [300, 94] on img at bounding box center [324, 104] width 48 height 48
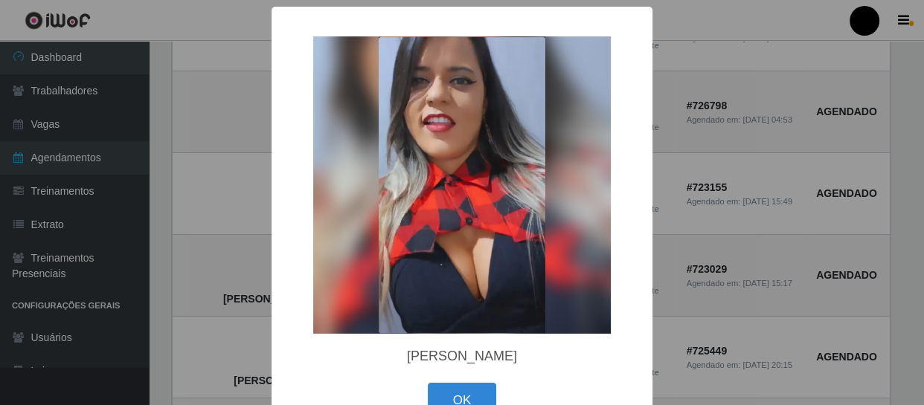
click at [900, 178] on div "× [PERSON_NAME] OK Cancel" at bounding box center [462, 202] width 924 height 405
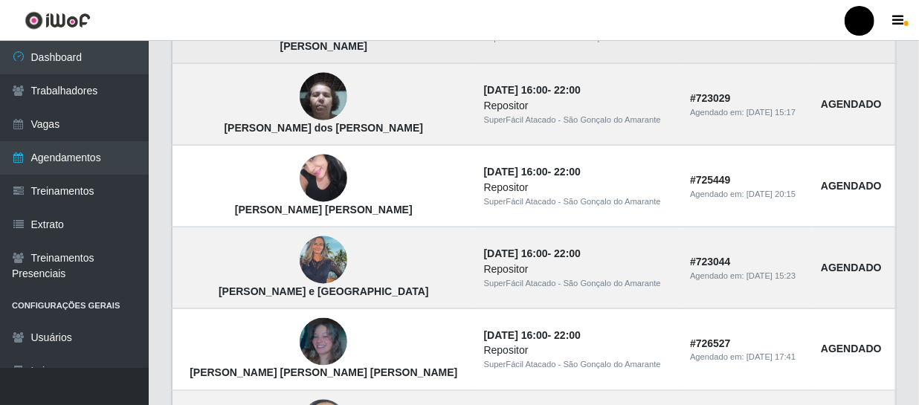
scroll to position [946, 0]
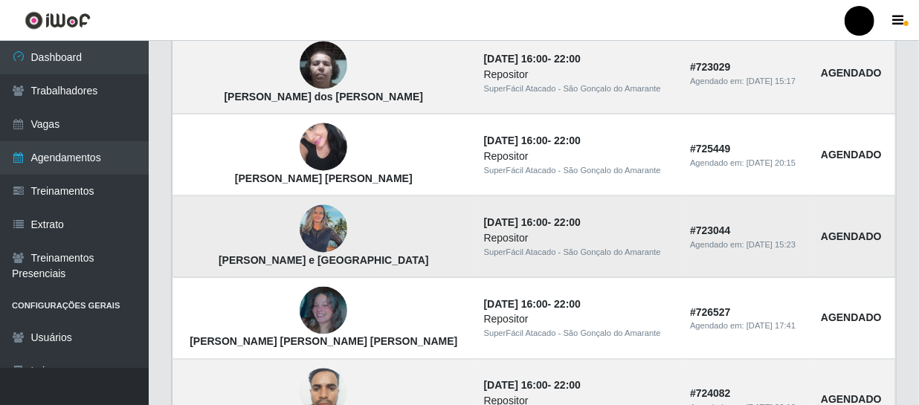
click at [300, 222] on img at bounding box center [324, 229] width 48 height 63
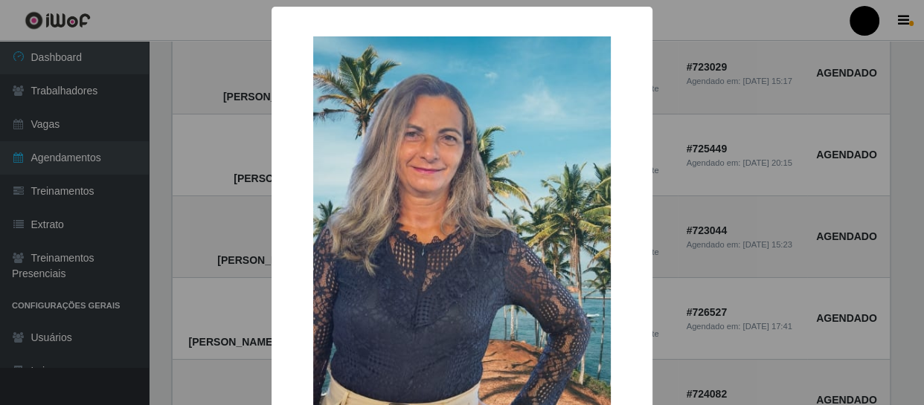
click at [777, 234] on div "× [PERSON_NAME] e Lima OK Cancel" at bounding box center [462, 202] width 924 height 405
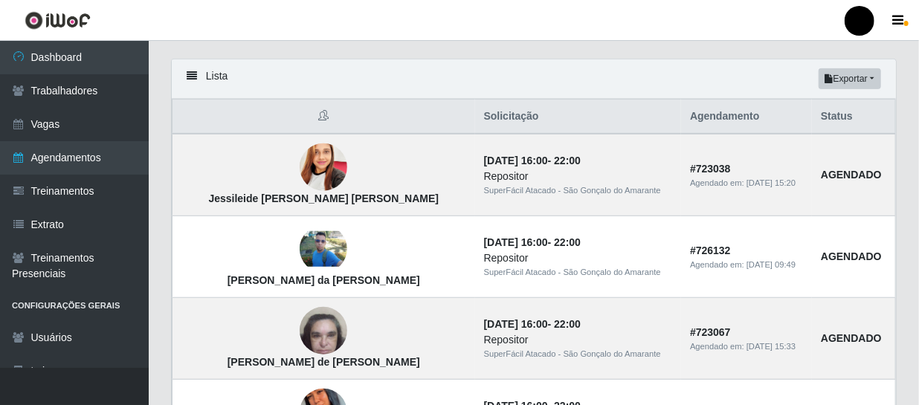
scroll to position [353, 0]
